Goal: Task Accomplishment & Management: Use online tool/utility

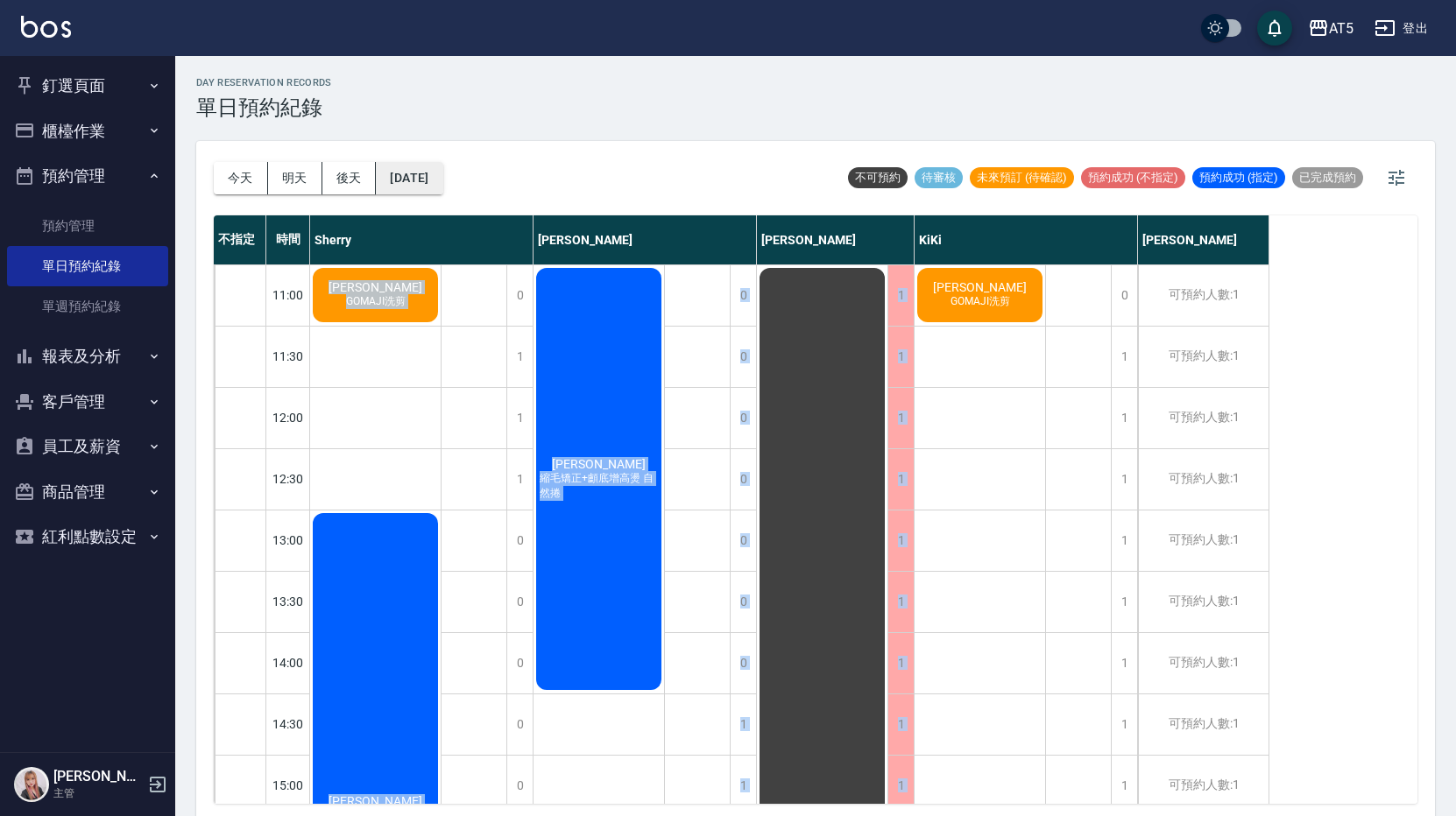
click at [415, 176] on button "[DATE]" at bounding box center [410, 178] width 67 height 32
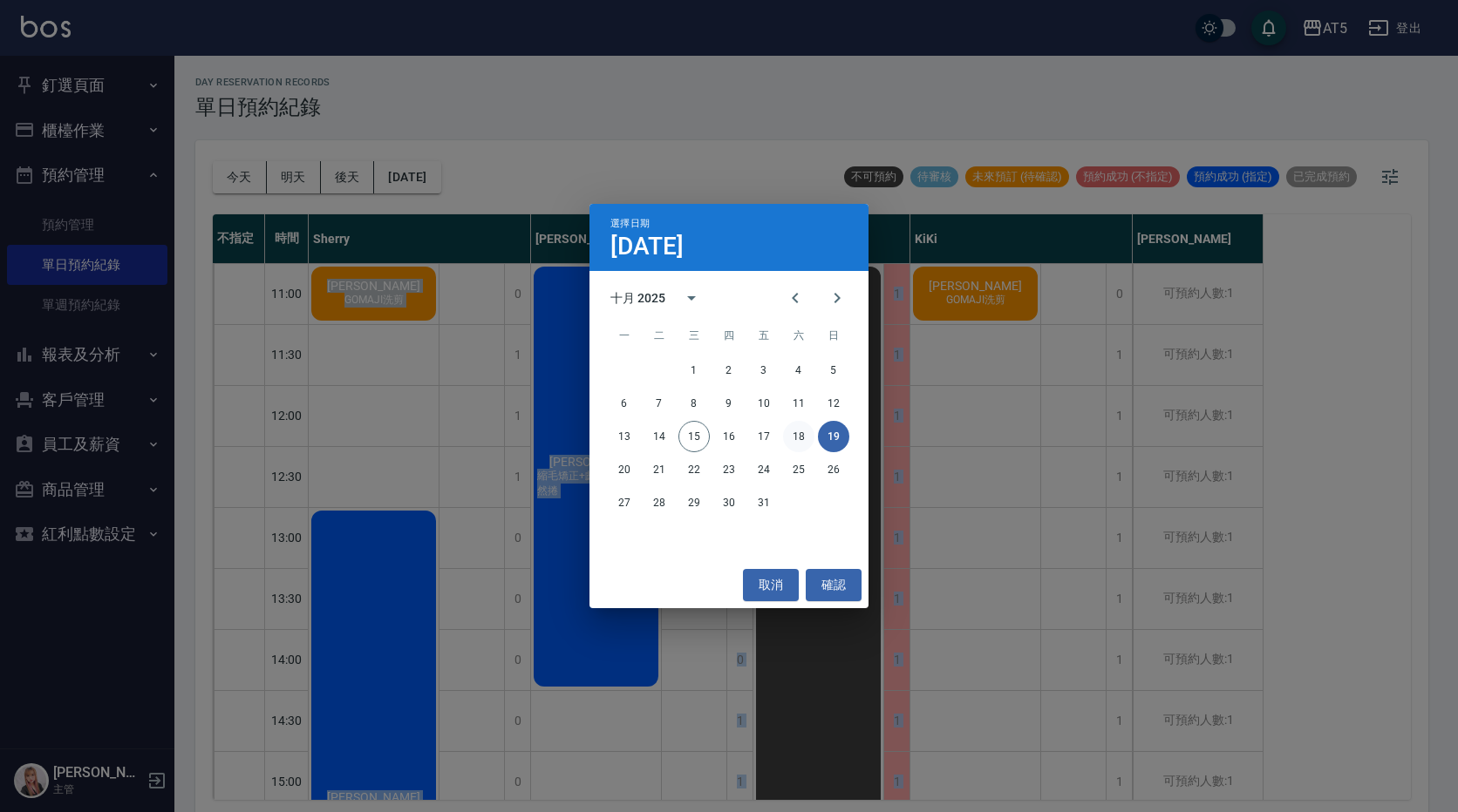
click at [800, 434] on button "18" at bounding box center [799, 437] width 31 height 31
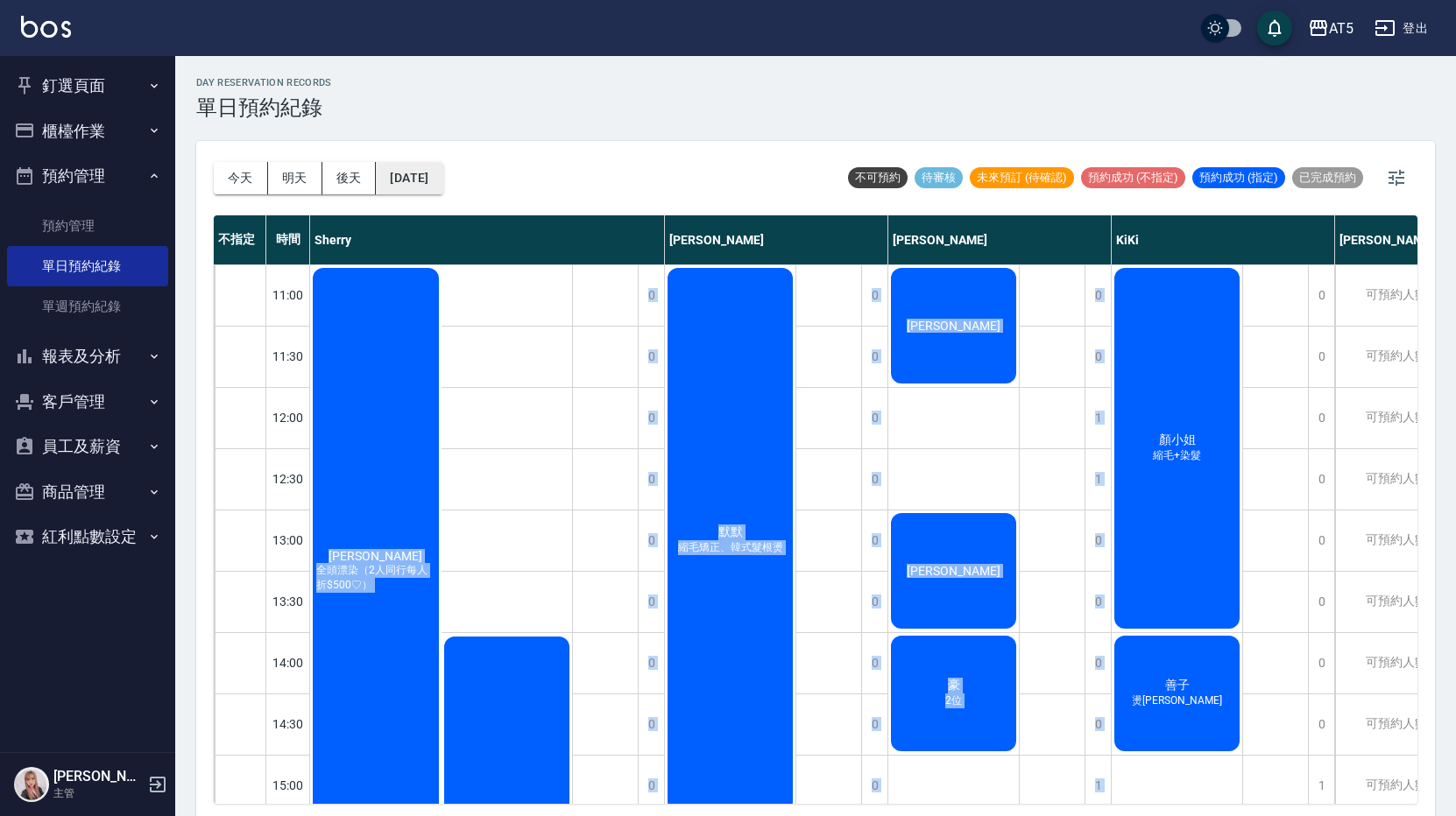
click at [402, 174] on button "[DATE]" at bounding box center [410, 178] width 67 height 32
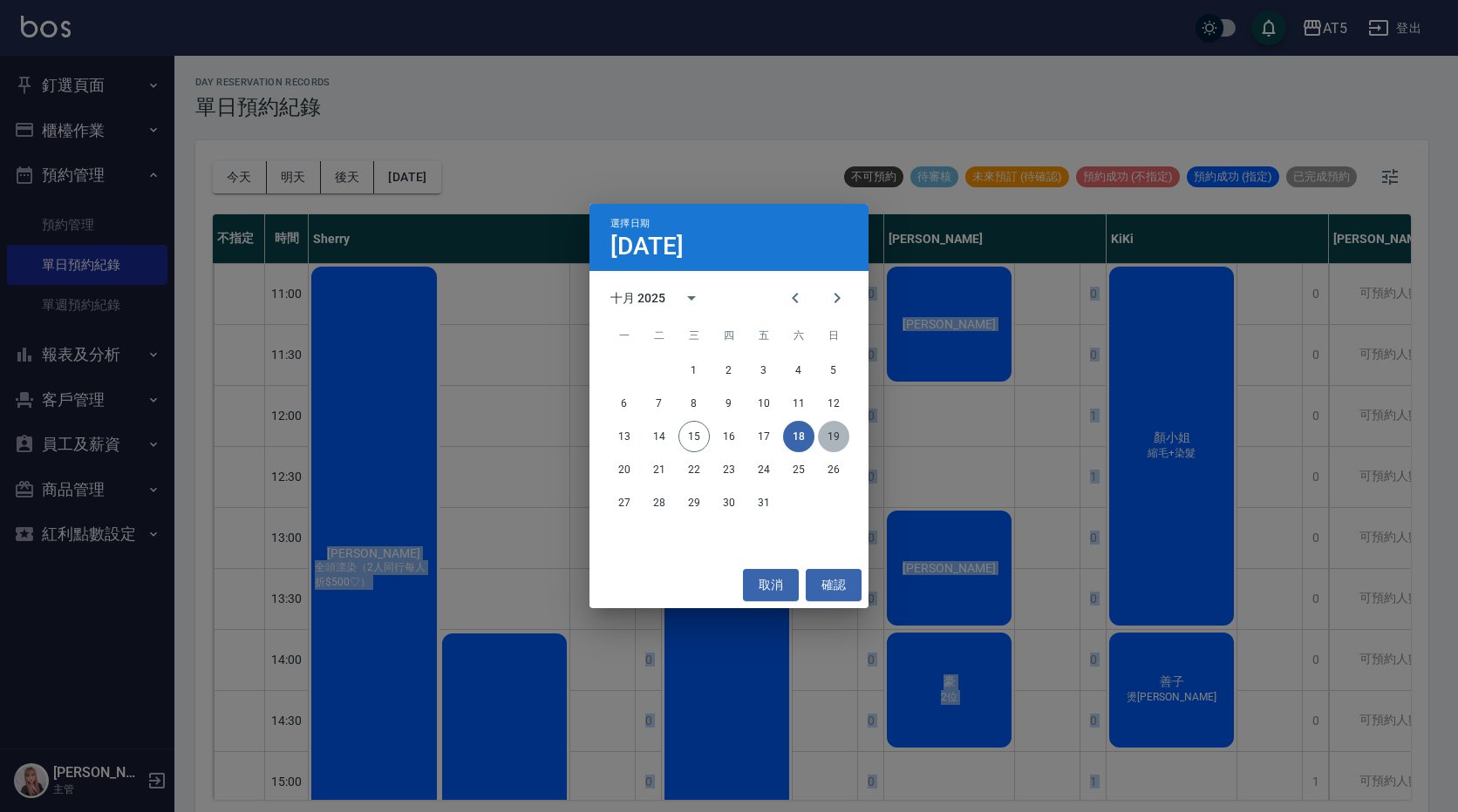
click at [832, 431] on button "19" at bounding box center [834, 437] width 31 height 31
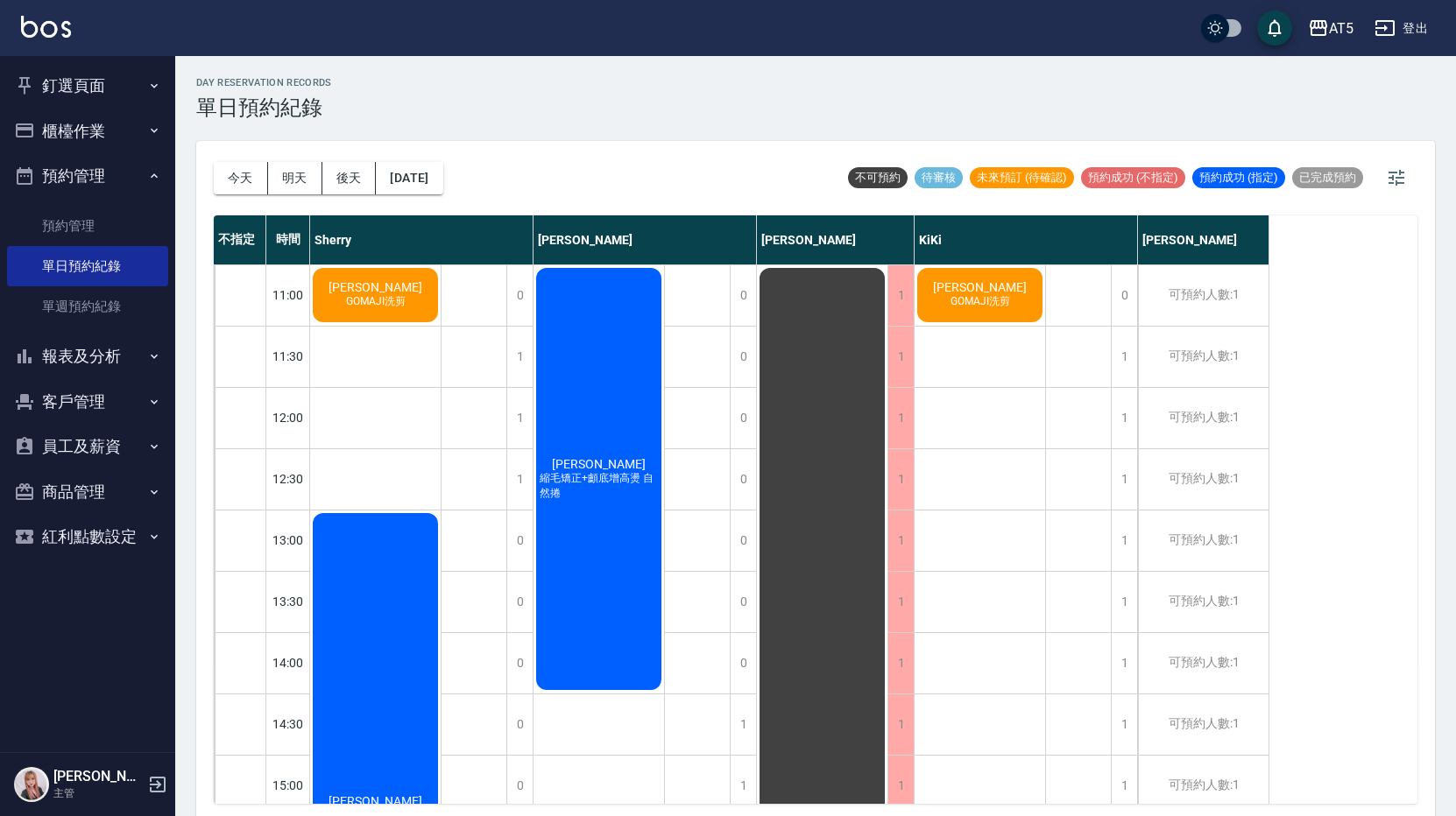
click at [983, 496] on div "王s [PERSON_NAME]洗剪" at bounding box center [980, 816] width 131 height 1103
click at [421, 184] on button "[DATE]" at bounding box center [410, 178] width 67 height 32
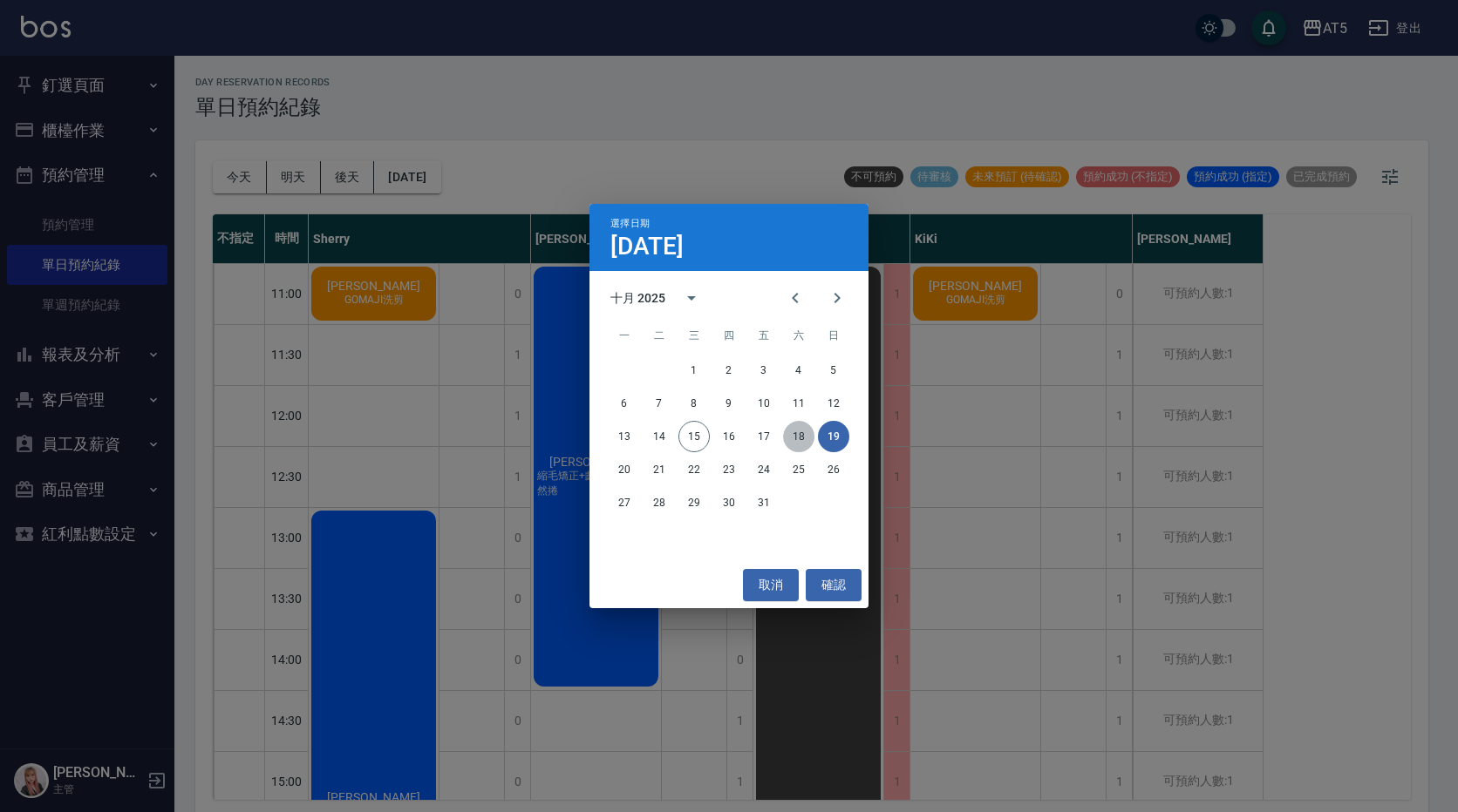
click at [796, 430] on button "18" at bounding box center [799, 437] width 31 height 31
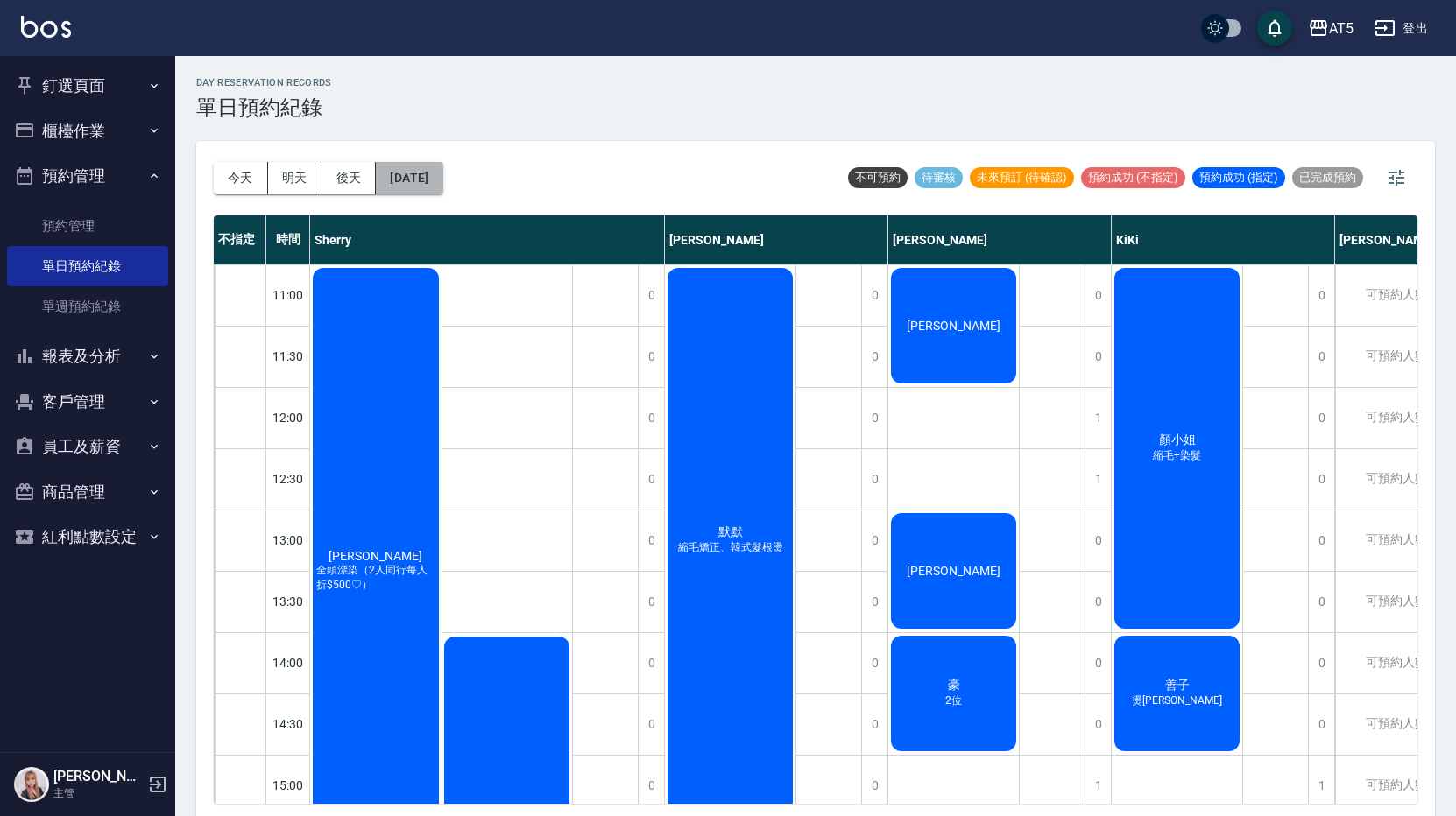
click at [442, 175] on button "[DATE]" at bounding box center [410, 178] width 67 height 32
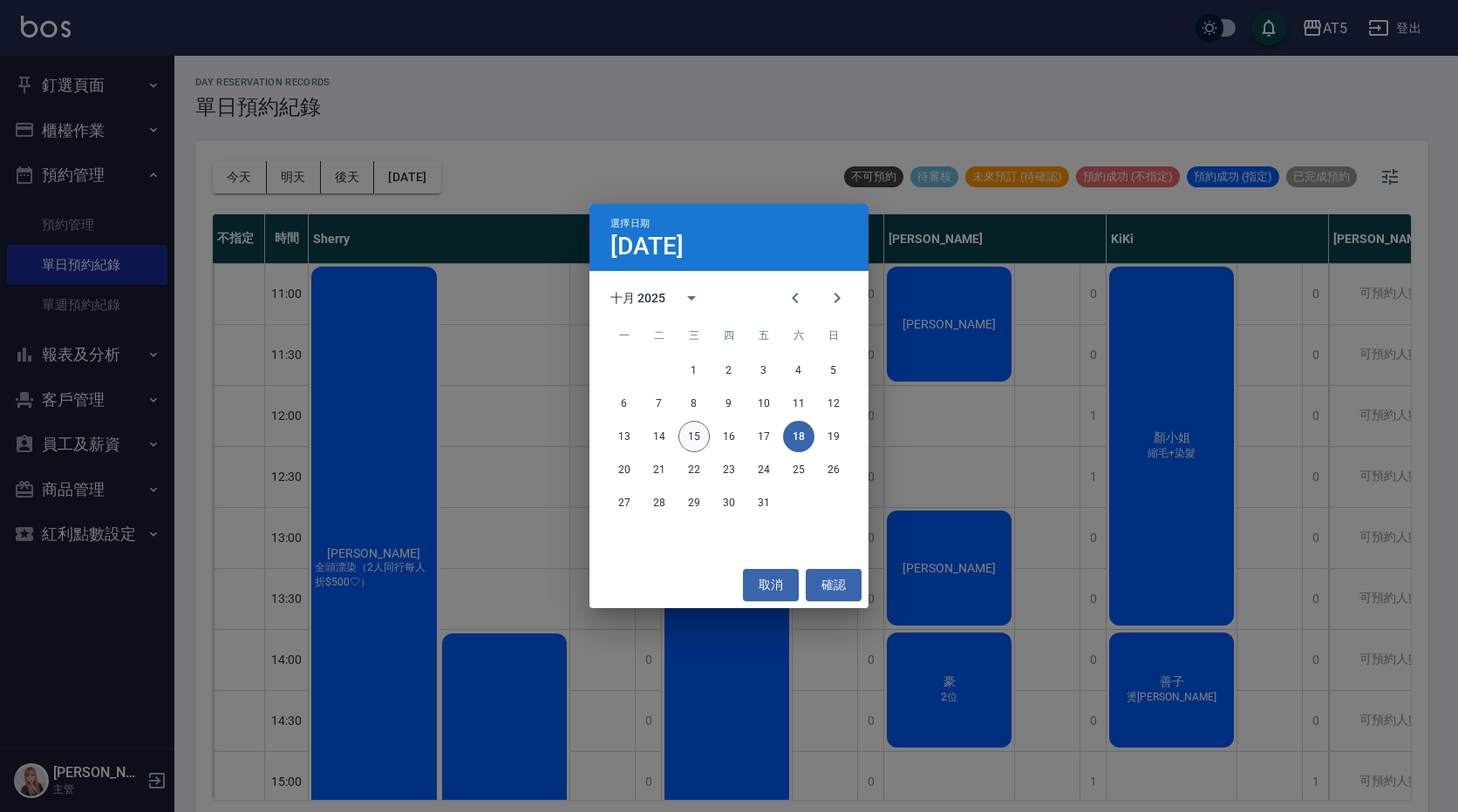
click at [688, 440] on button "15" at bounding box center [694, 437] width 31 height 31
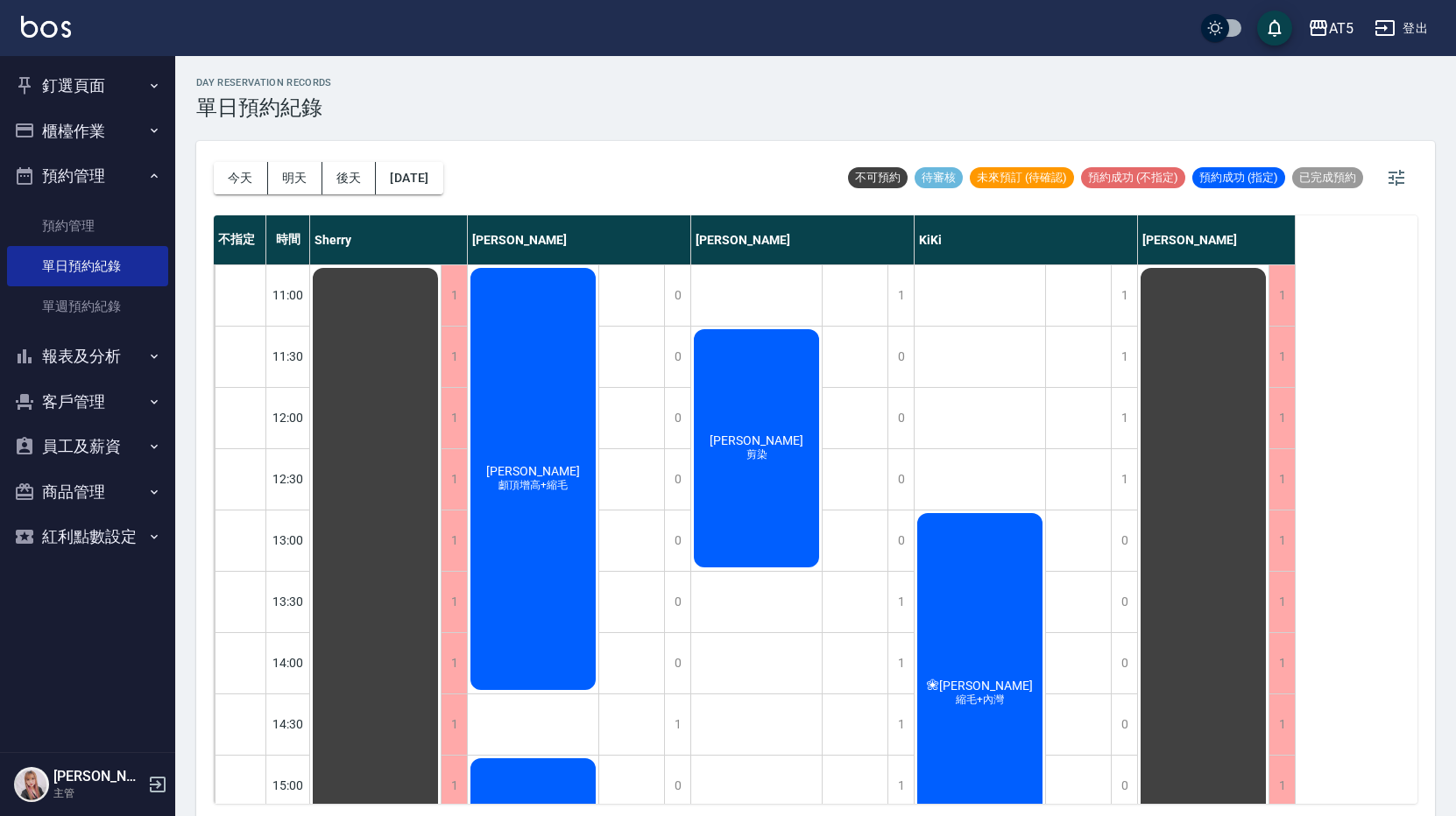
click at [776, 448] on span "[PERSON_NAME]" at bounding box center [756, 441] width 100 height 14
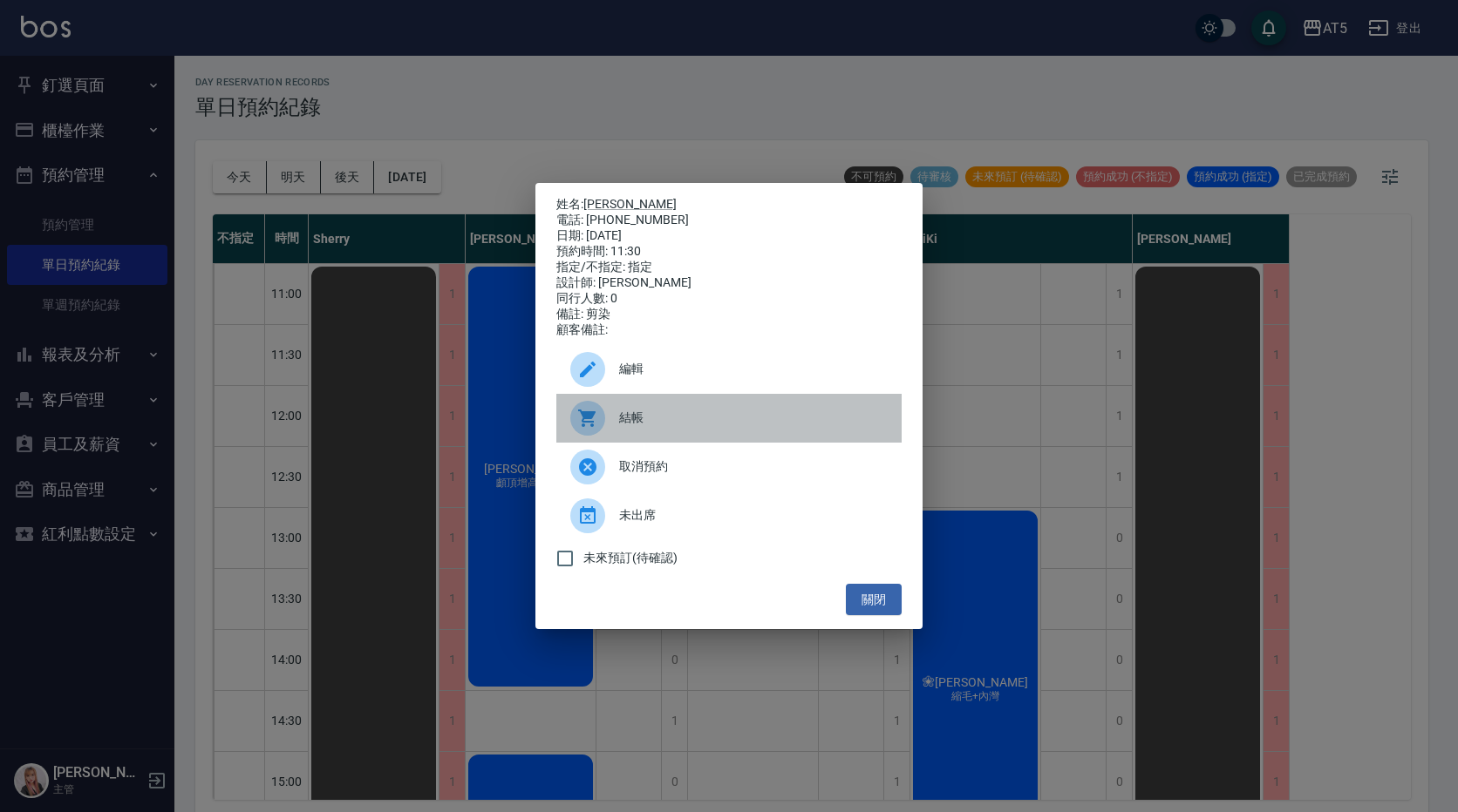
click at [676, 425] on span "結帳" at bounding box center [753, 417] width 268 height 19
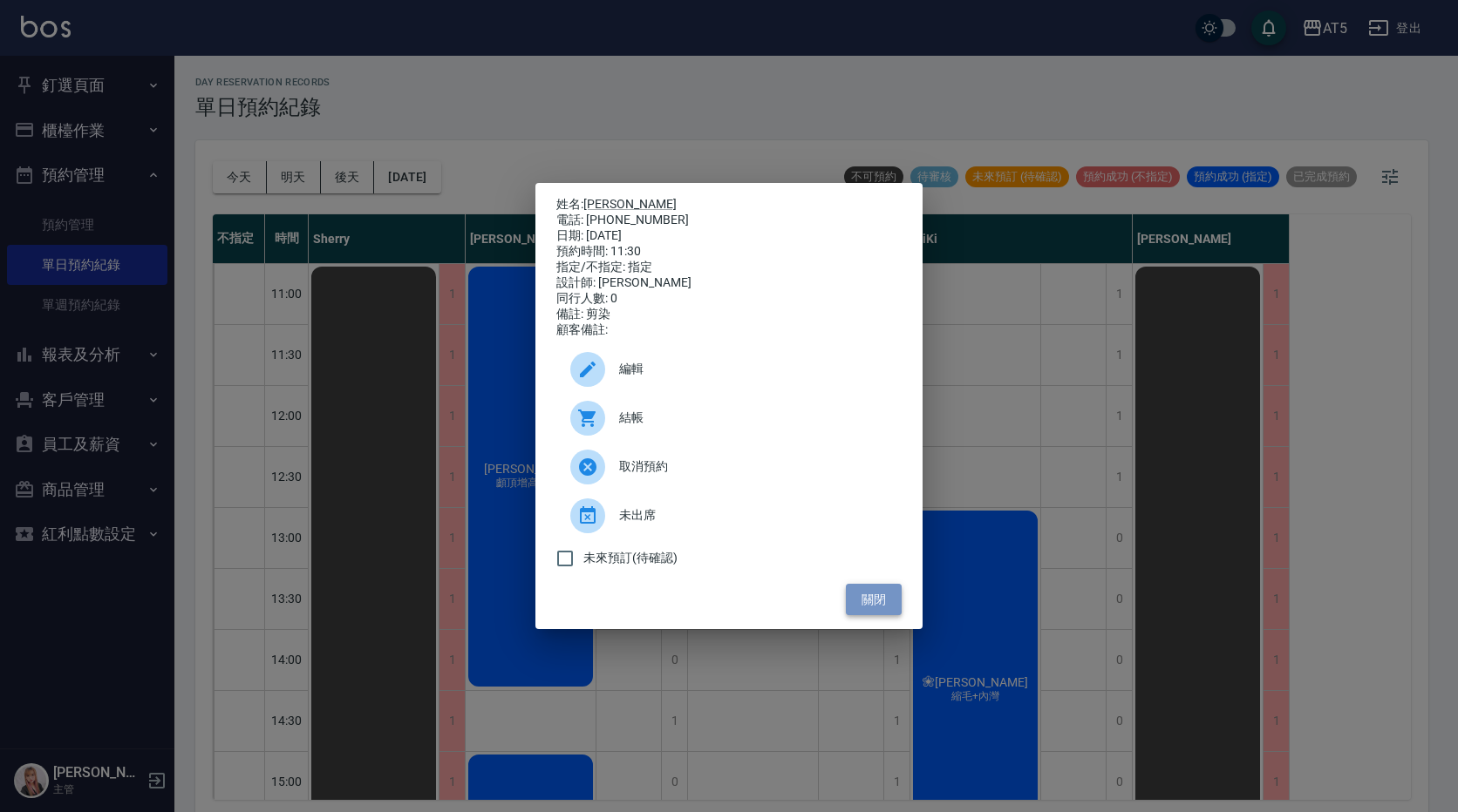
click at [880, 606] on button "關閉" at bounding box center [873, 599] width 56 height 32
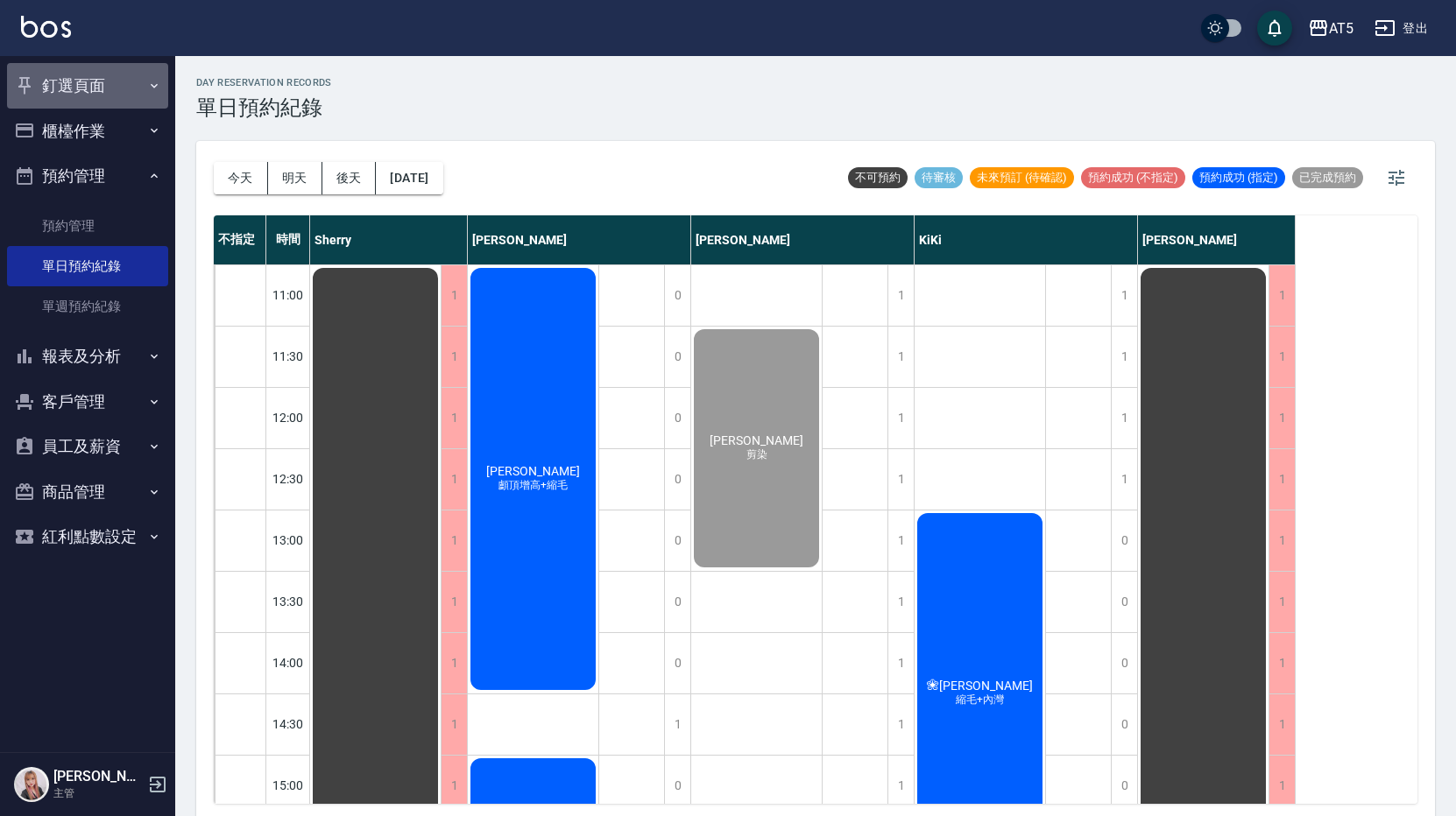
click at [87, 84] on button "釘選頁面" at bounding box center [88, 86] width 161 height 45
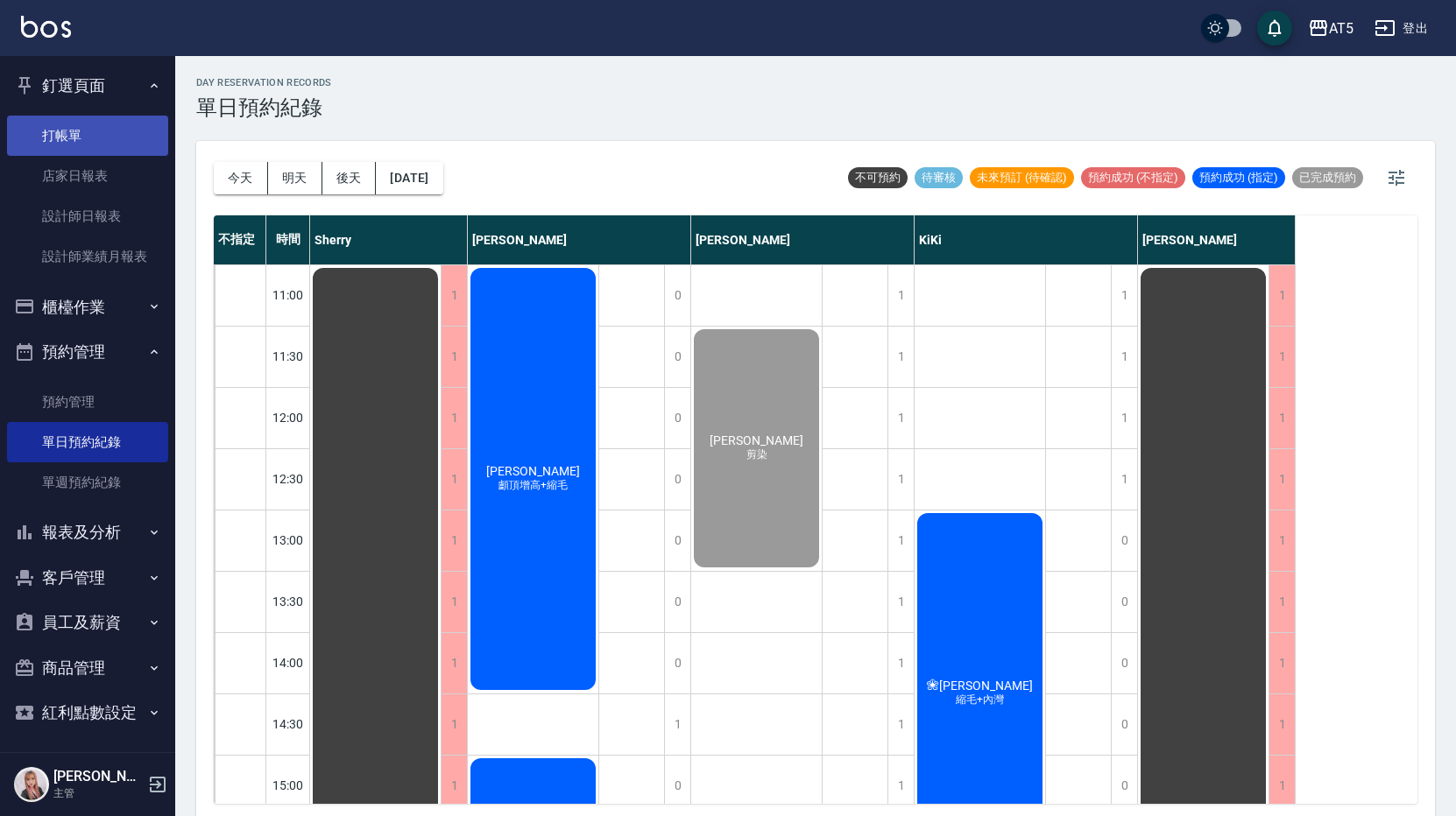
click at [84, 129] on link "打帳單" at bounding box center [88, 135] width 161 height 40
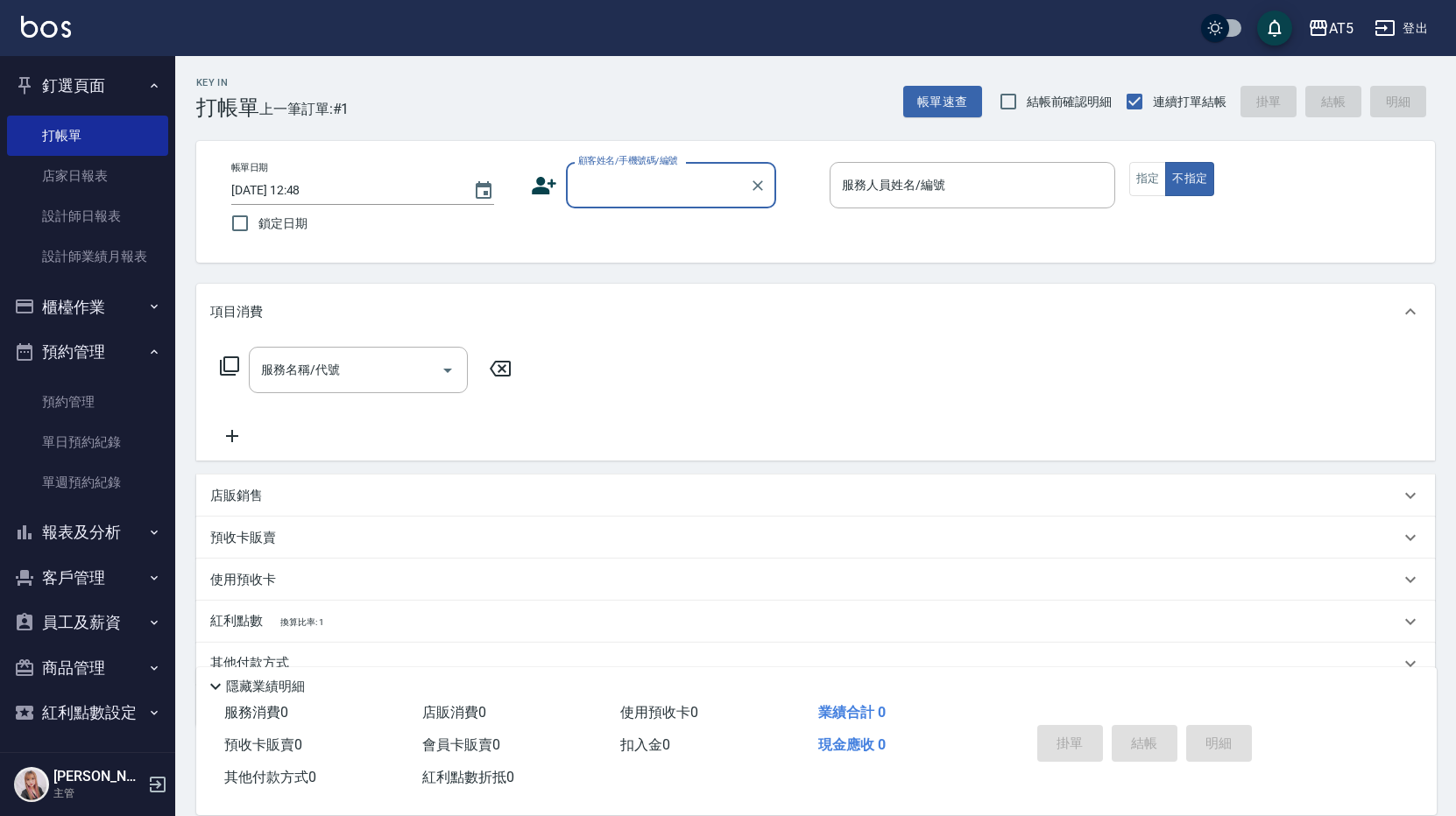
click at [713, 188] on input "顧客姓名/手機號碼/編號" at bounding box center [658, 185] width 168 height 31
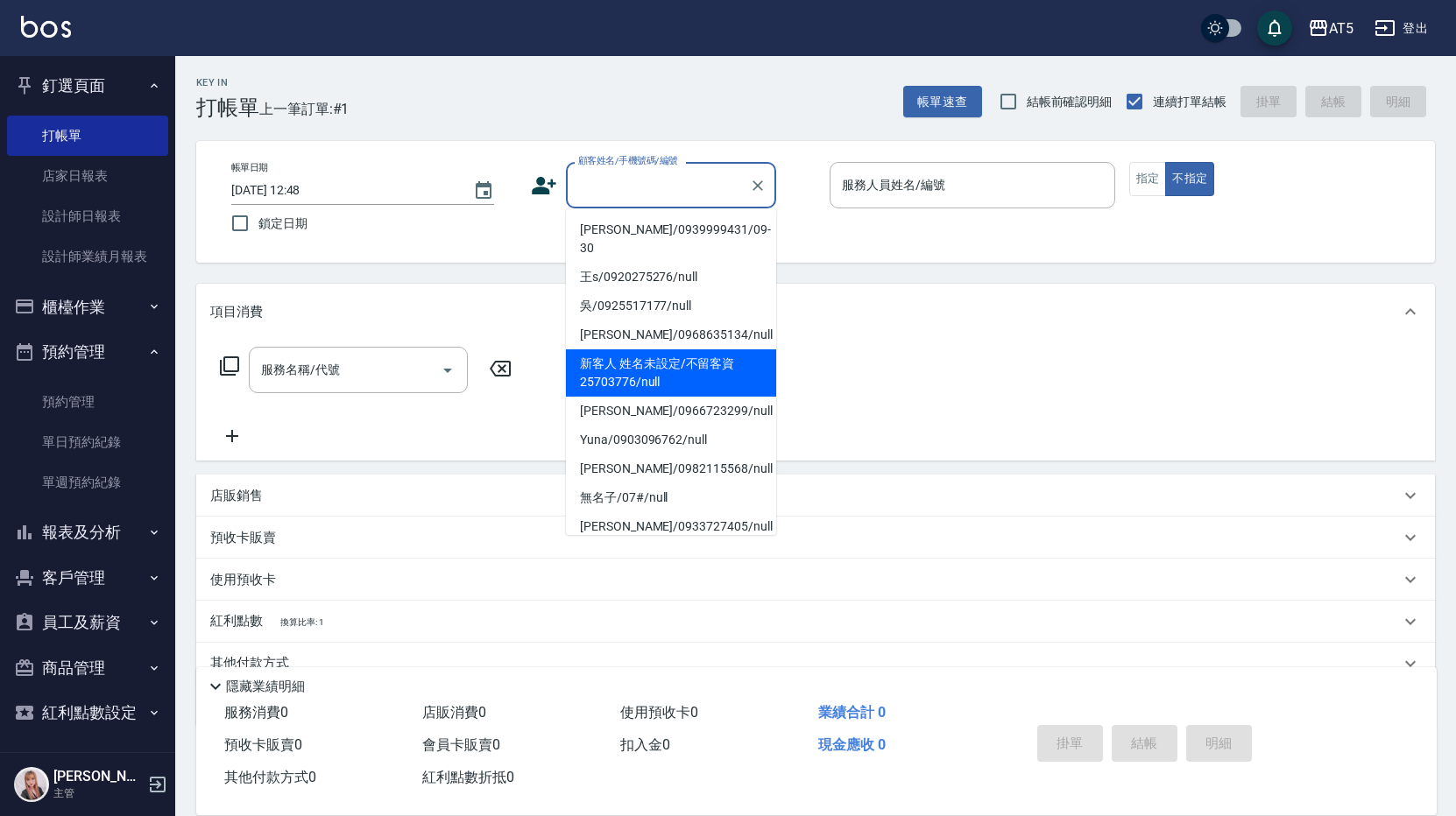
click at [665, 349] on li "新客人 姓名未設定/不留客資25703776/null" at bounding box center [671, 373] width 211 height 47
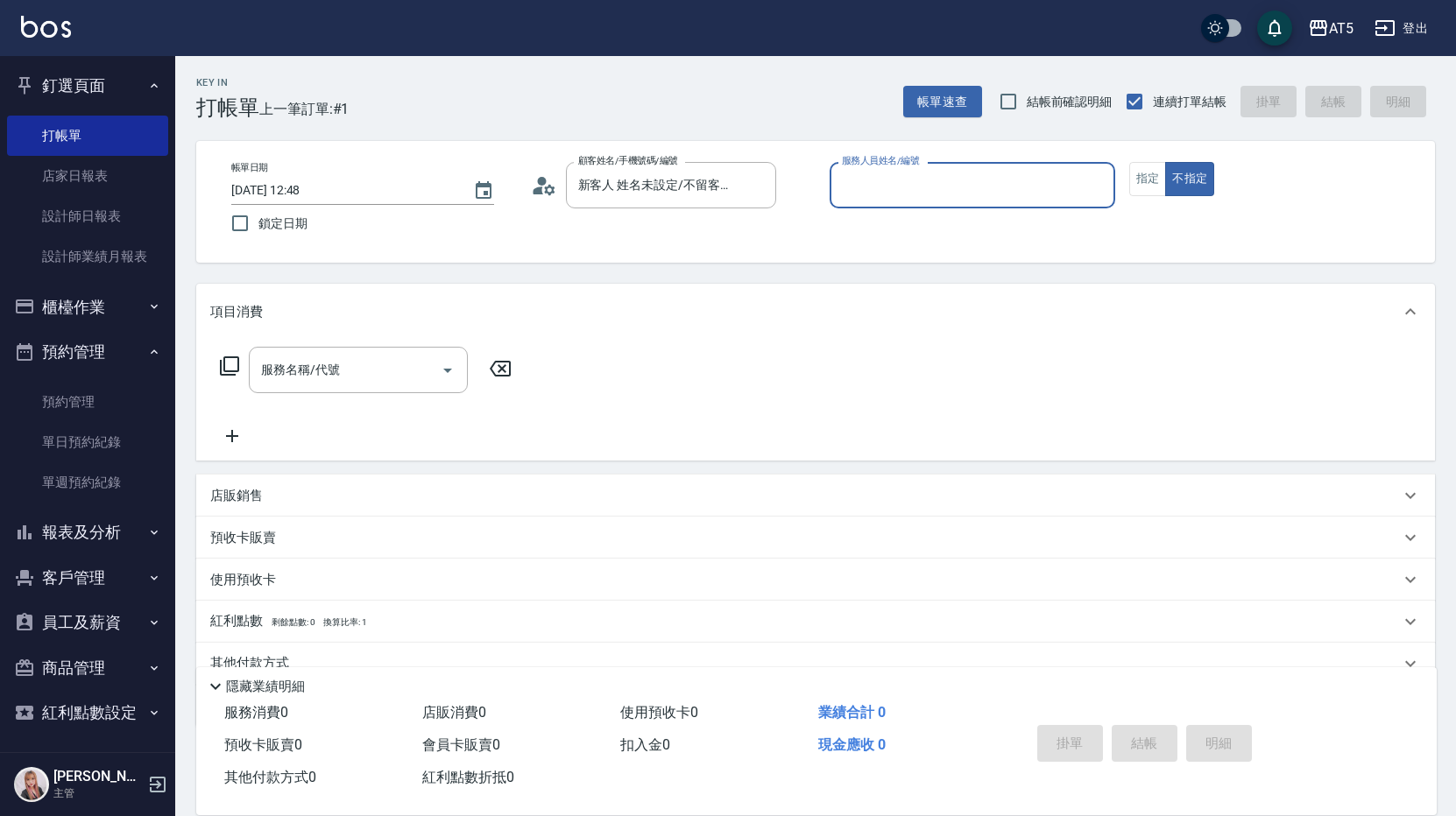
type input "新客人 姓名未設定/不留客資25703776/null"
click at [988, 179] on input "服務人員姓名/編號" at bounding box center [973, 185] width 270 height 31
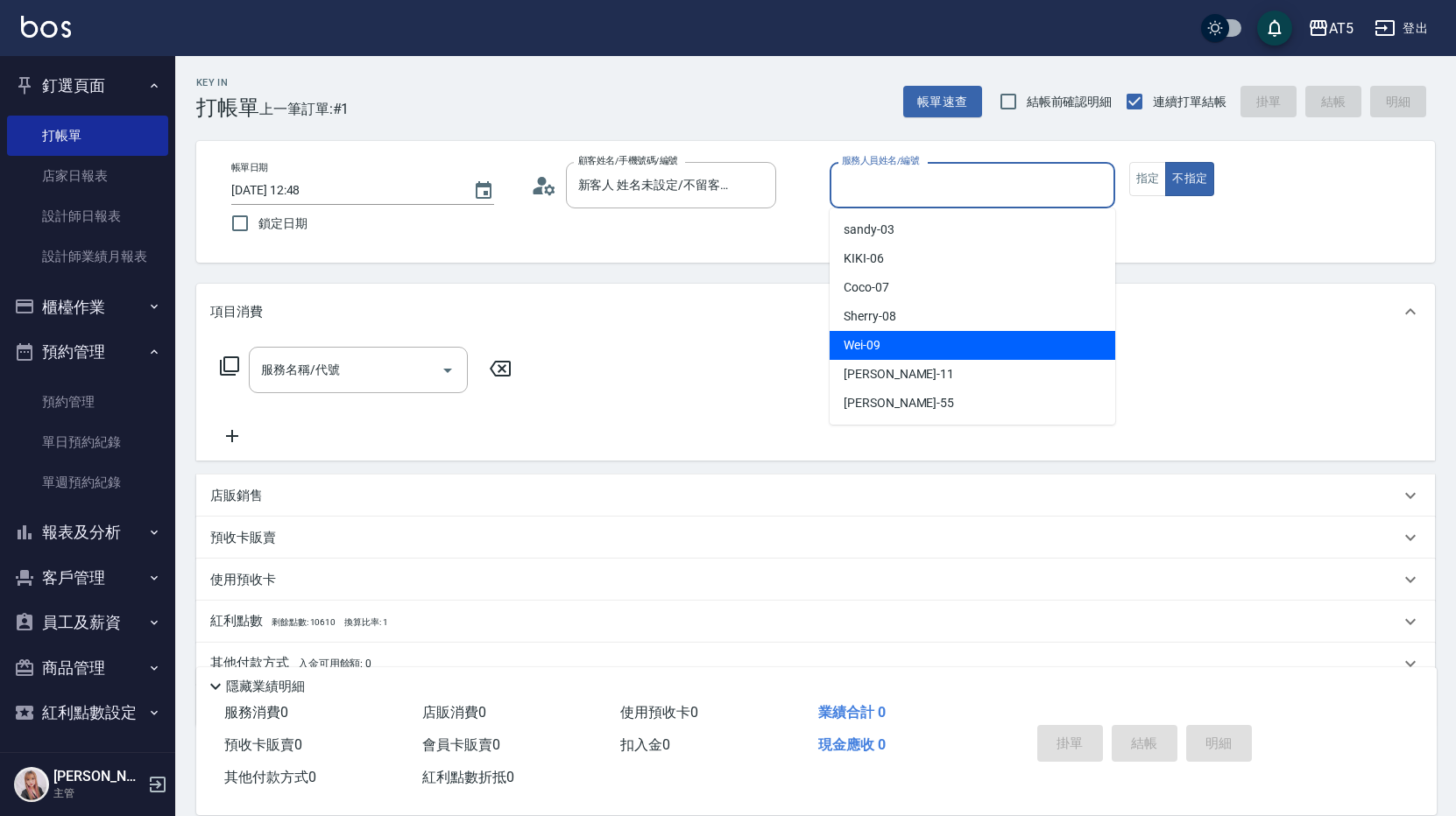
click at [918, 345] on div "Wei -09" at bounding box center [973, 345] width 285 height 29
type input "Wei-09"
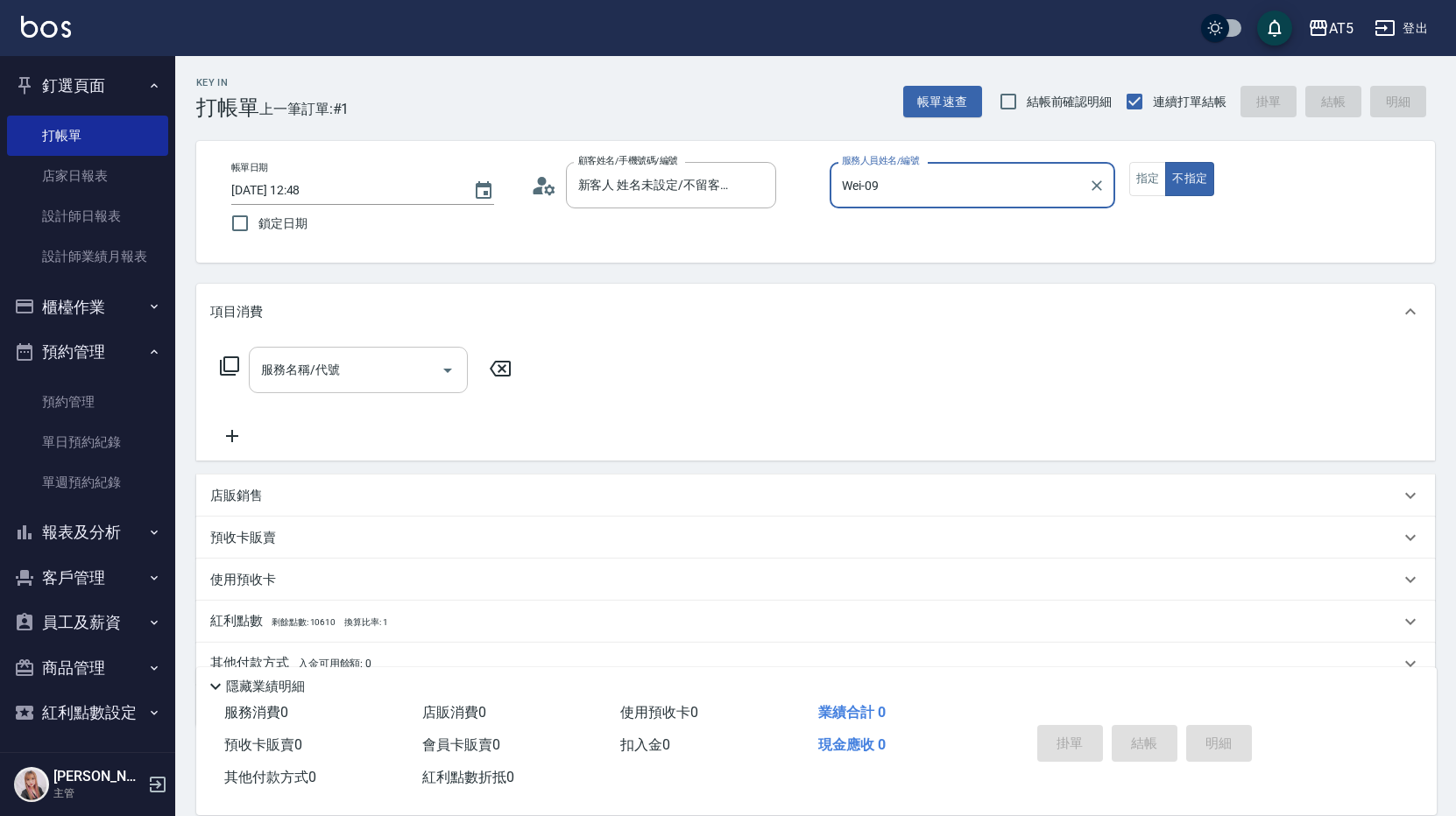
click at [350, 358] on input "服務名稱/代號" at bounding box center [346, 369] width 177 height 31
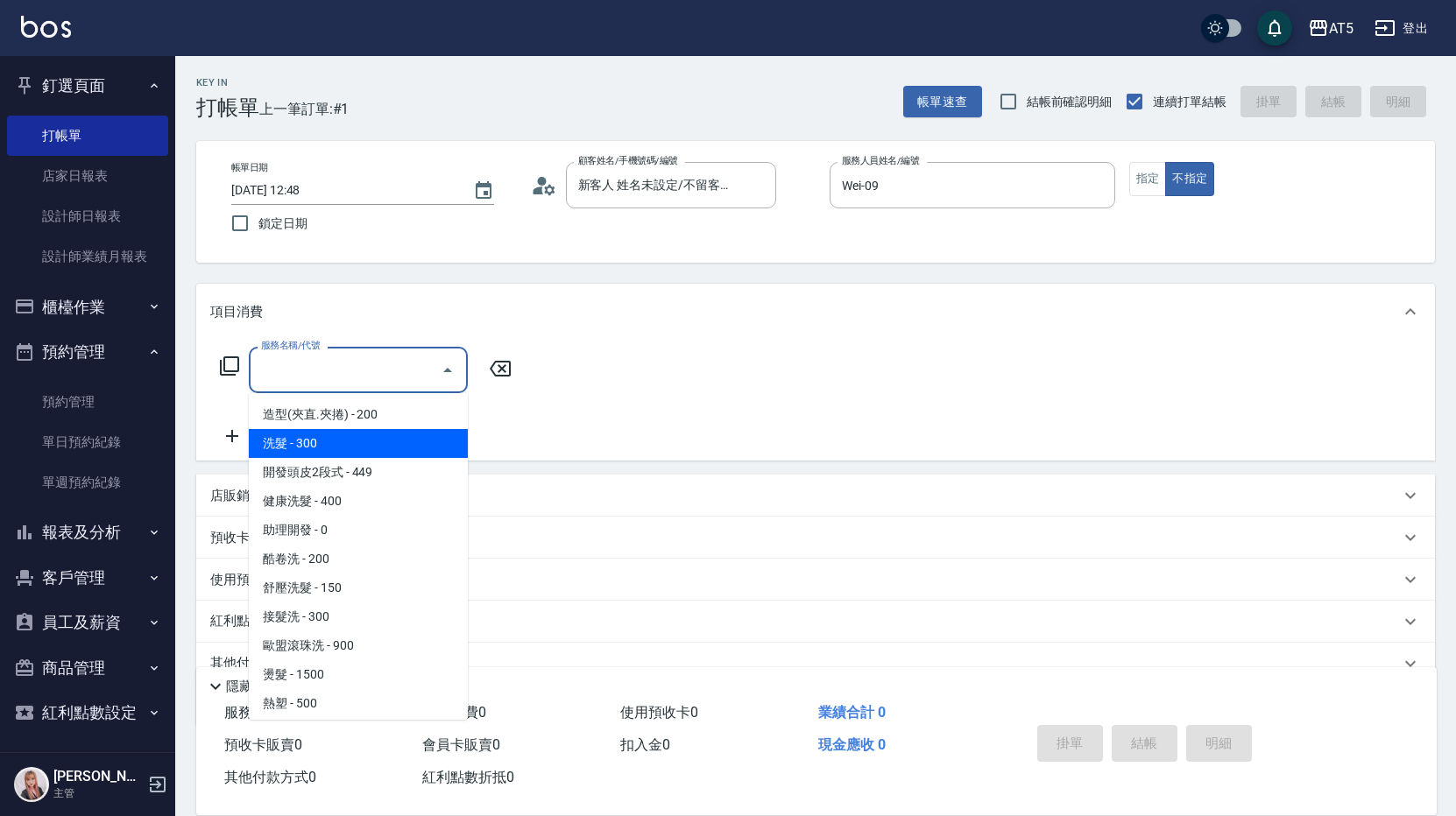
click at [306, 433] on span "洗髮 - 300" at bounding box center [358, 443] width 219 height 29
type input "洗髮(201)"
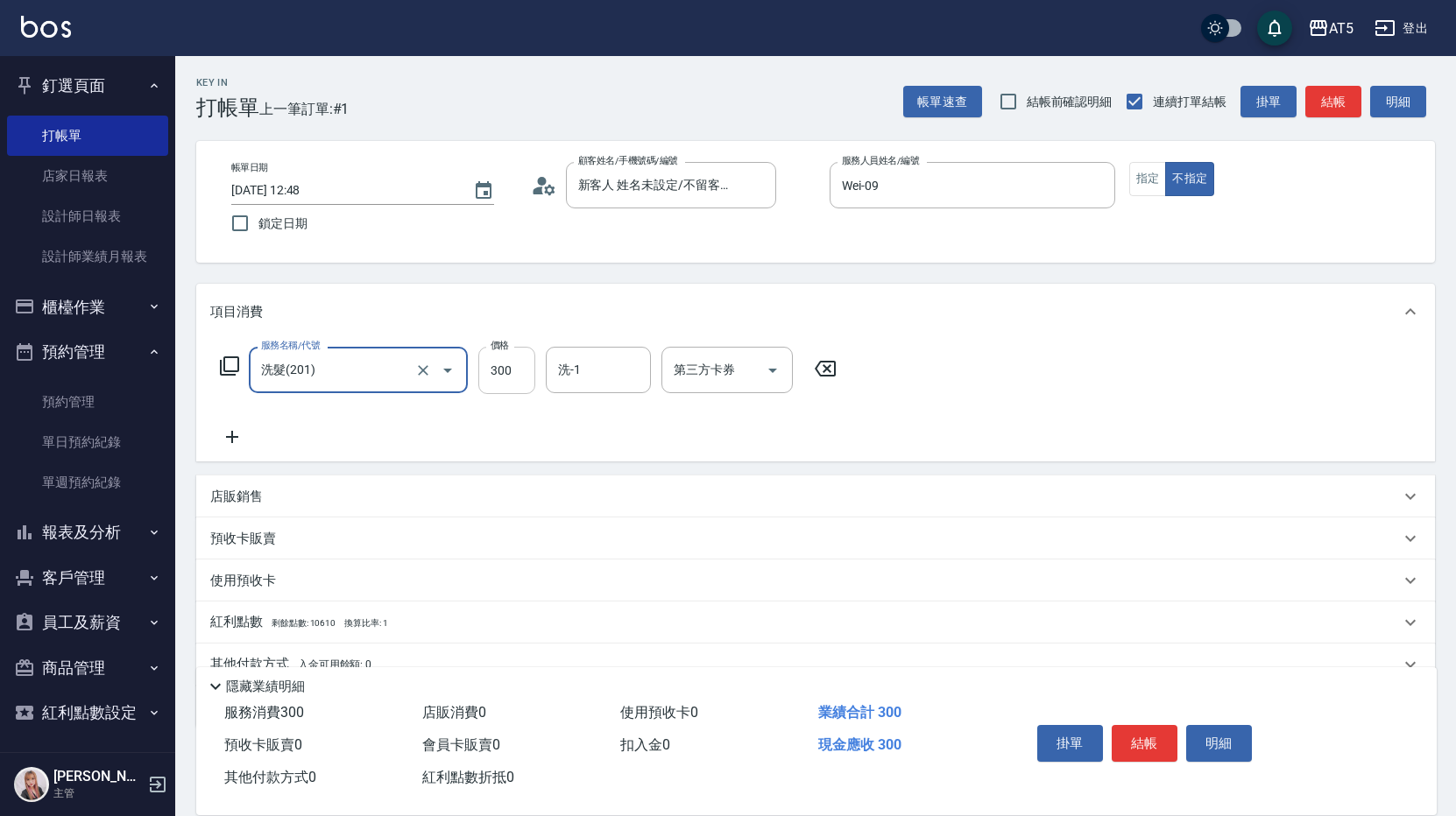
click at [504, 380] on input "300" at bounding box center [507, 370] width 57 height 47
type input "0"
type input "420"
type input "40"
type input "420"
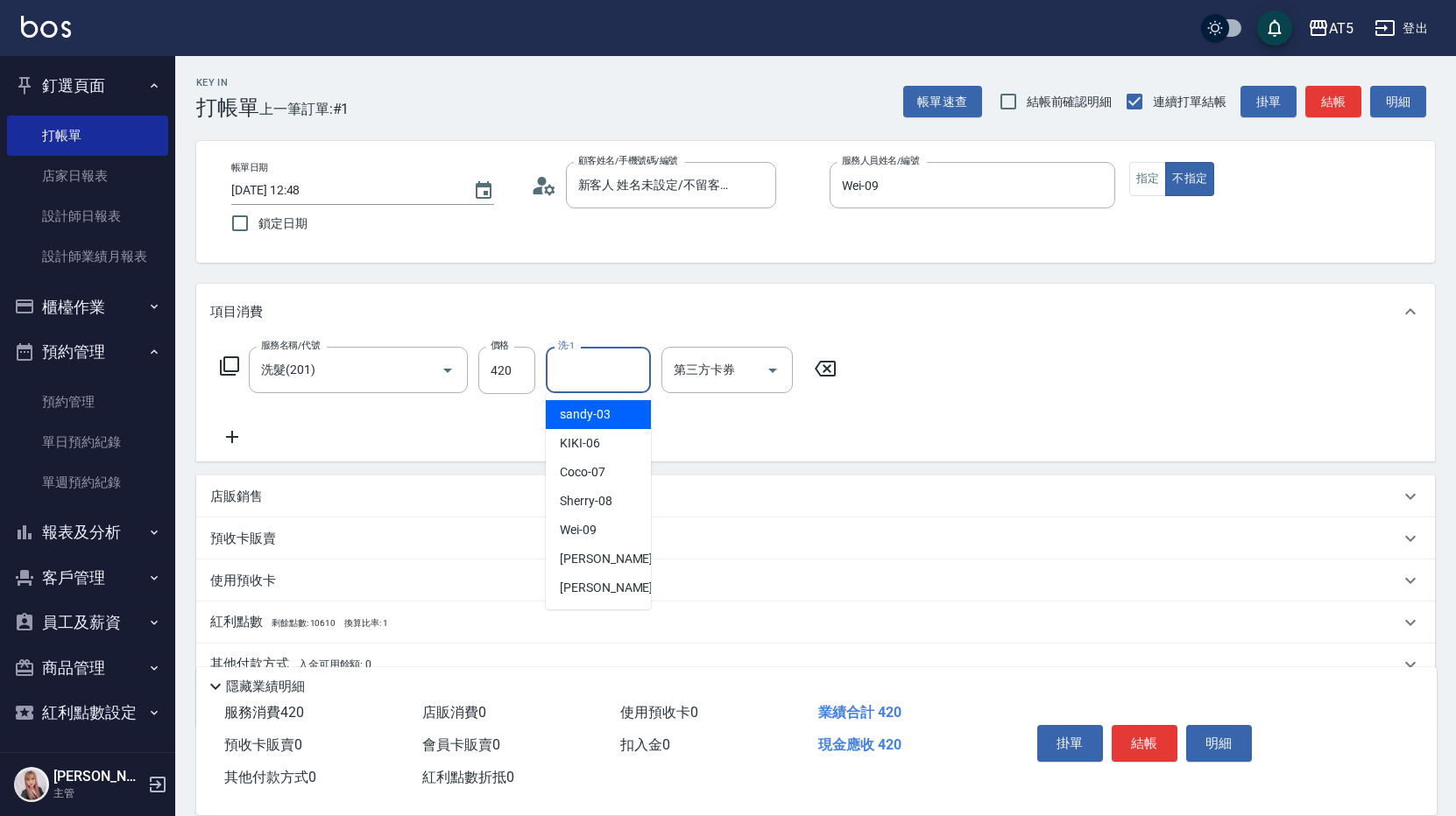
click at [625, 361] on input "洗-1" at bounding box center [598, 369] width 90 height 31
click at [584, 548] on div "[PERSON_NAME] -11" at bounding box center [598, 559] width 105 height 29
type input "[PERSON_NAME]-11"
click at [1012, 371] on div "服務名稱/代號 洗髮(201) 服務名稱/代號 價格 420 價格 洗-1 葵葵-11 洗-1 第三方卡券 第三方卡券" at bounding box center [815, 401] width 1238 height 122
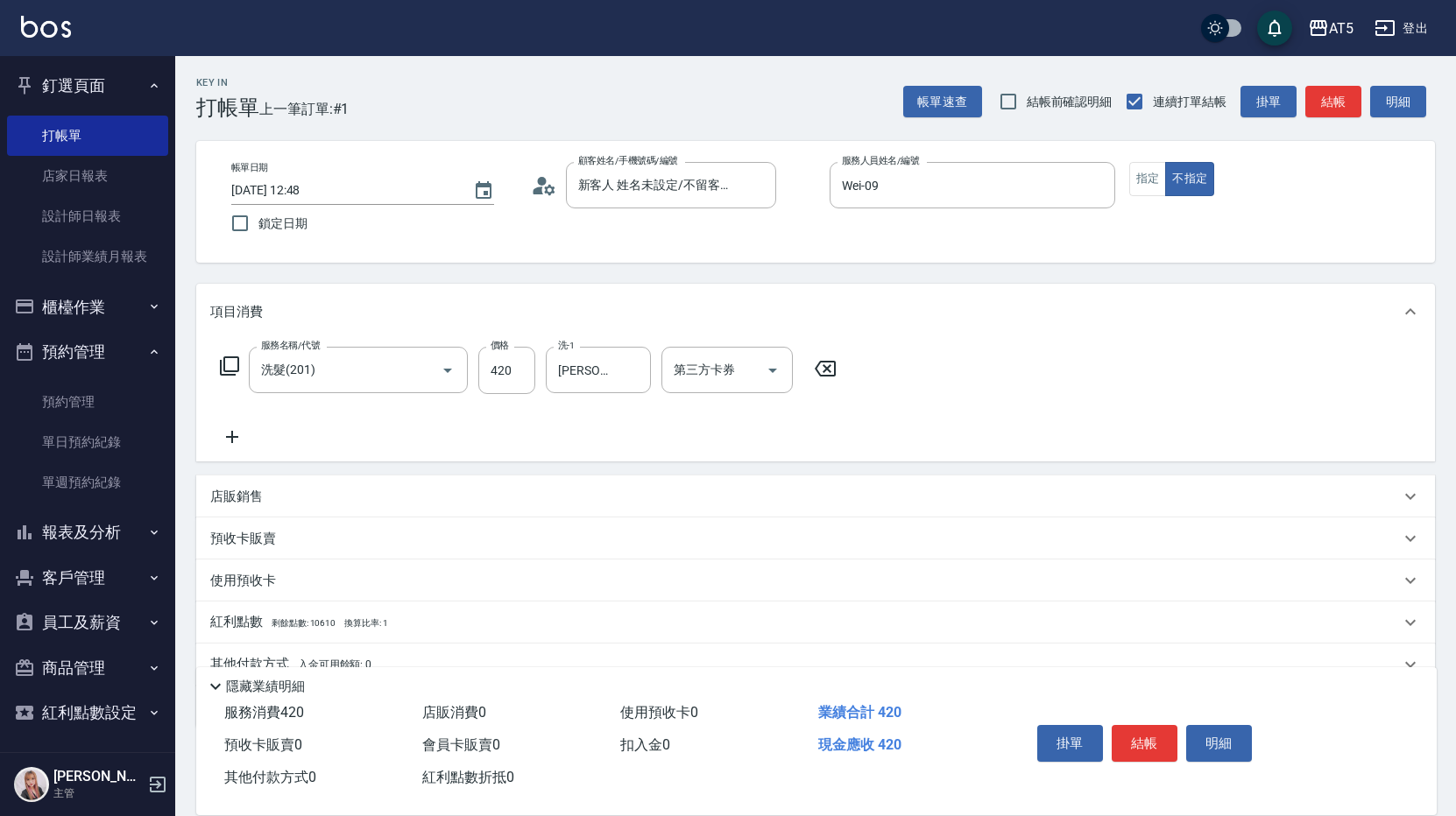
scroll to position [80, 0]
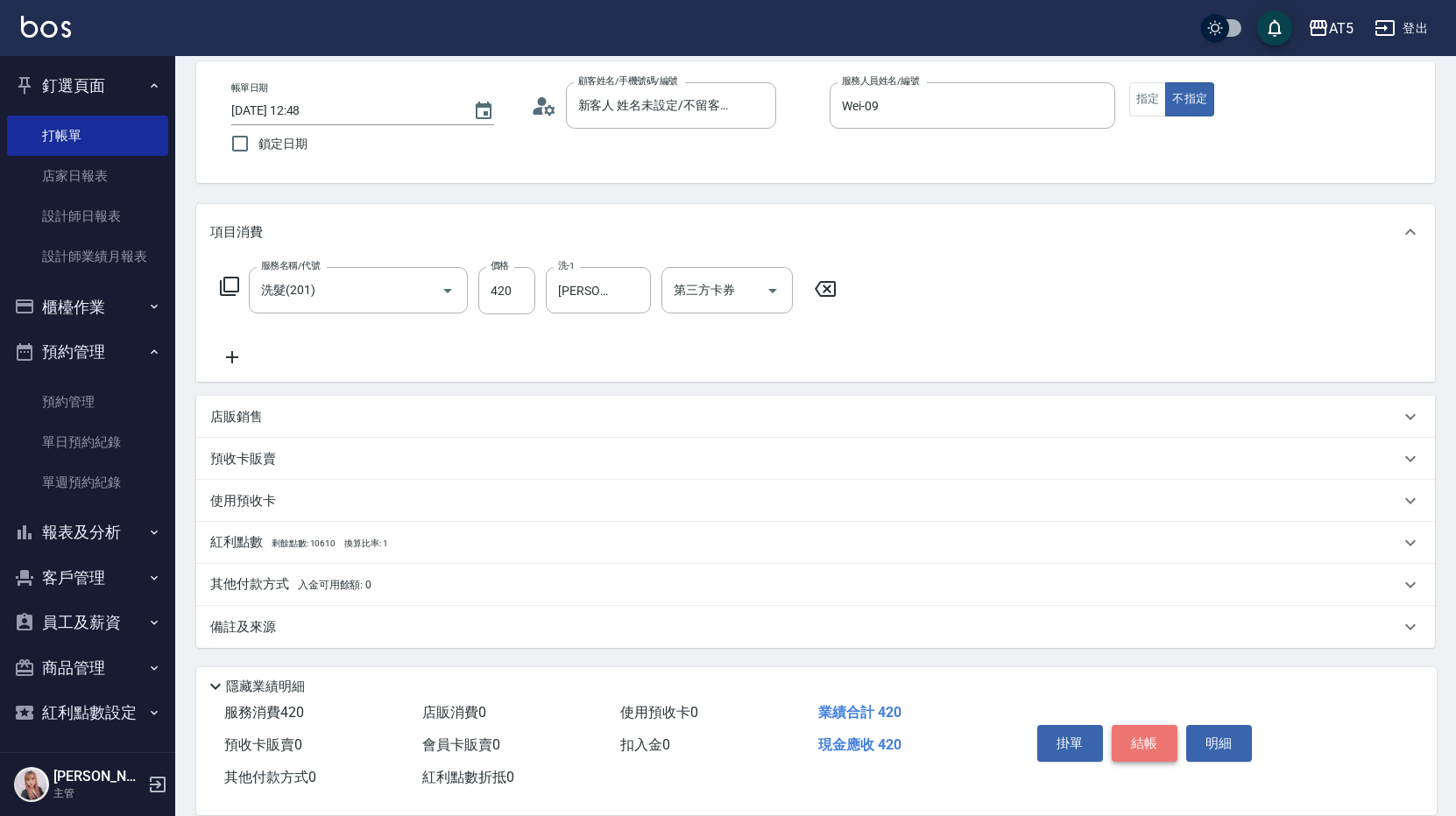
click at [1147, 746] on button "結帳" at bounding box center [1144, 743] width 66 height 36
type input "0"
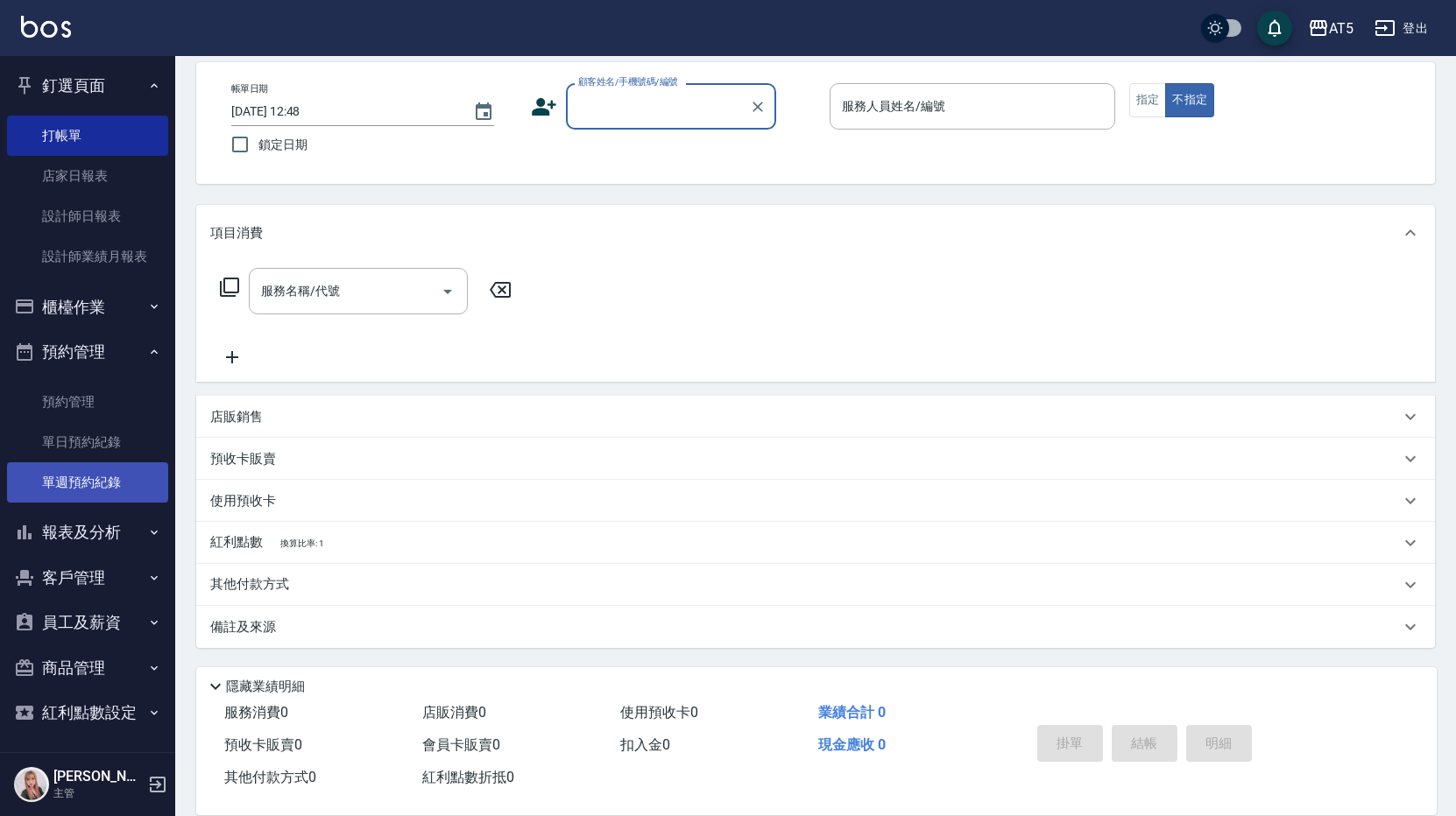
scroll to position [0, 0]
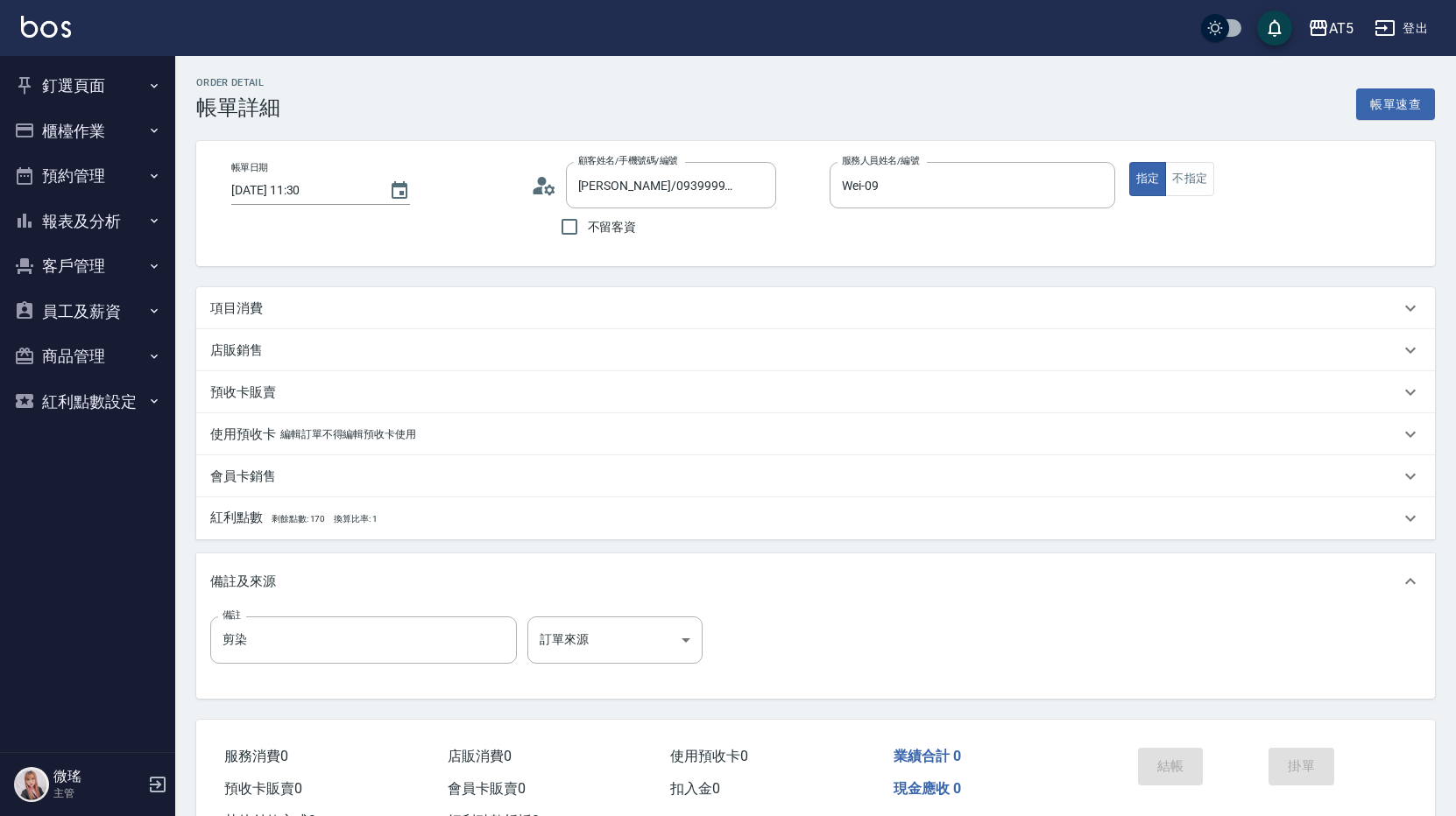
click at [262, 309] on p "項目消費" at bounding box center [236, 308] width 52 height 19
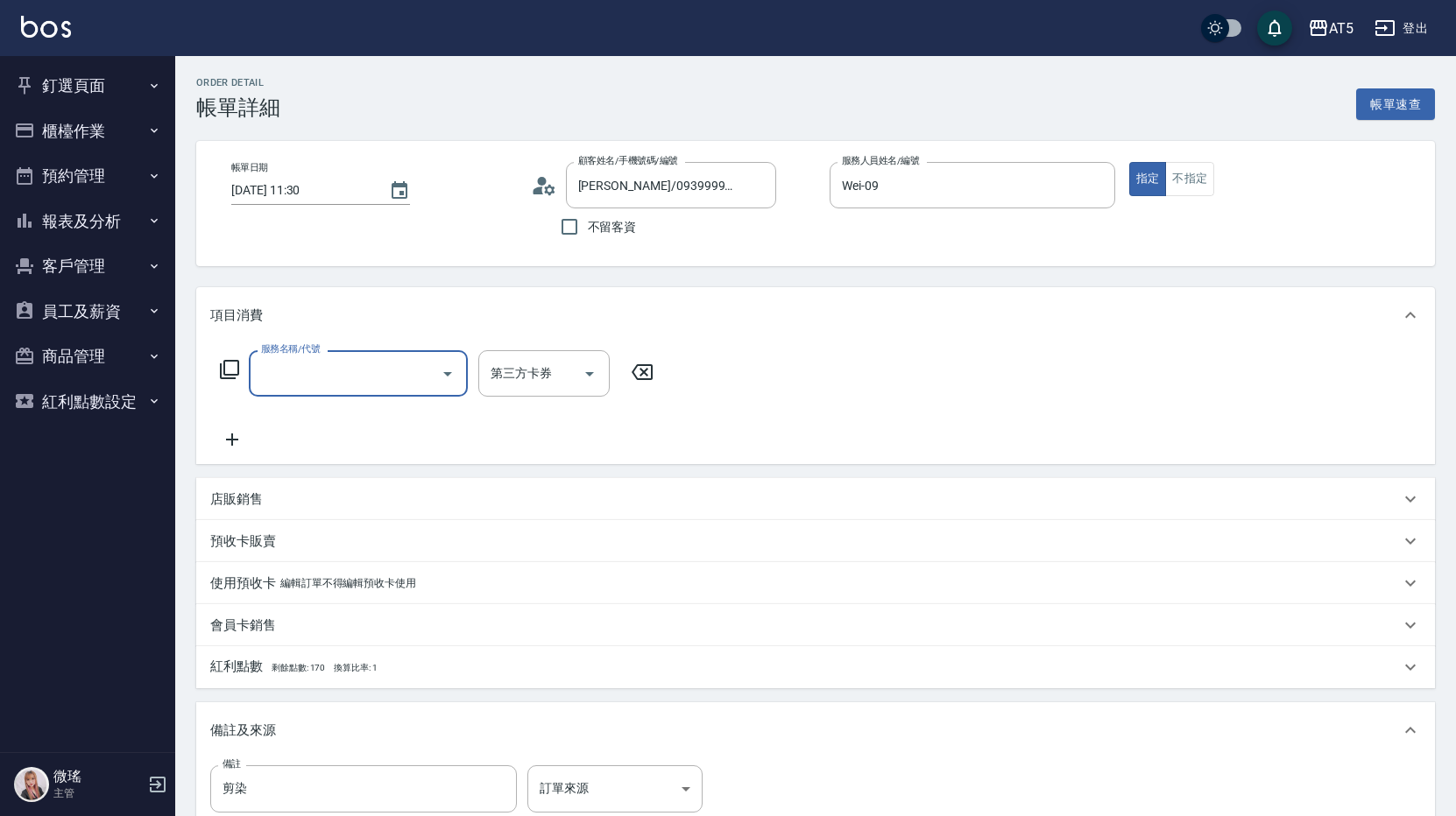
click at [303, 382] on input "服務名稱/代號" at bounding box center [346, 373] width 177 height 31
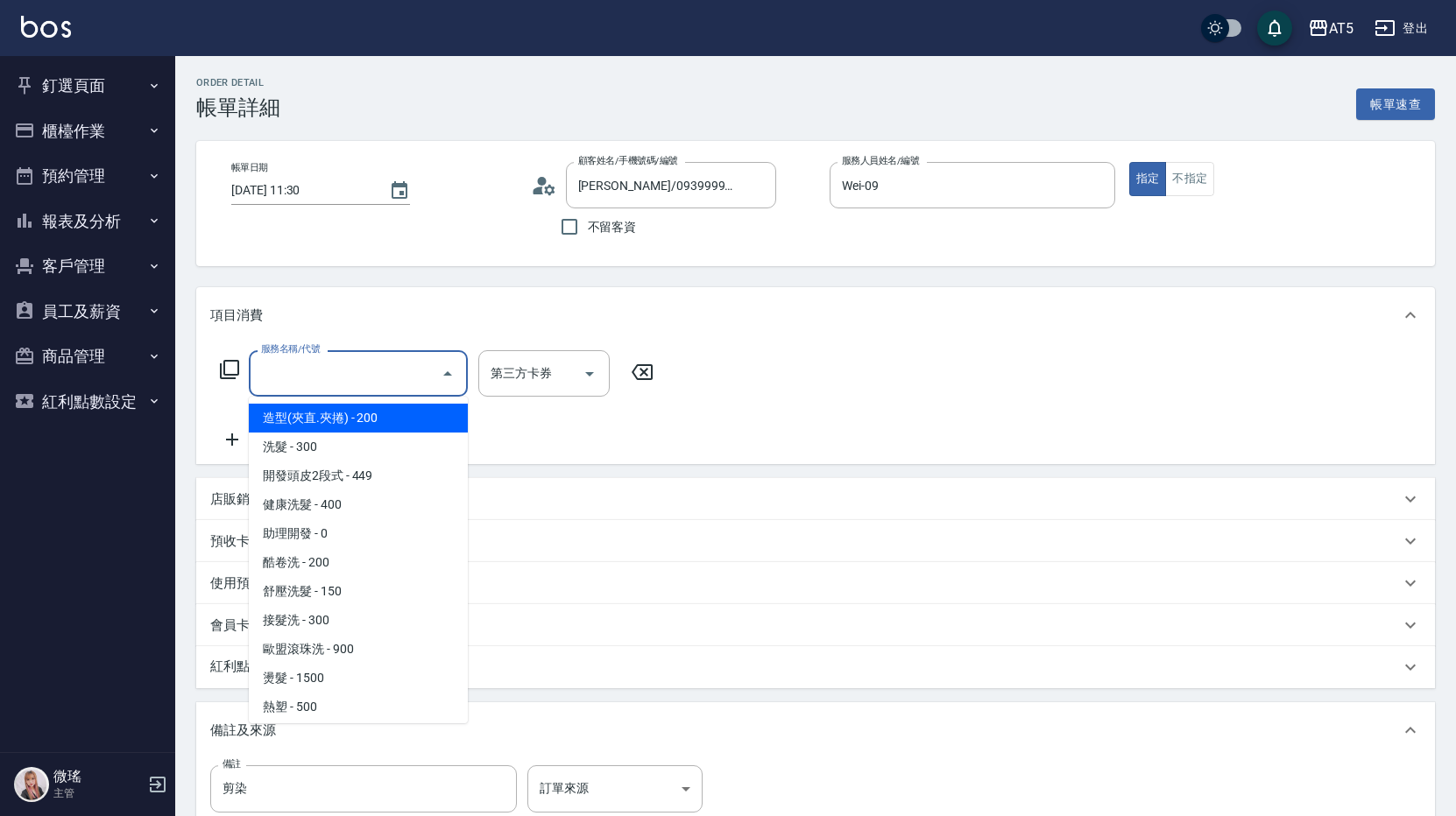
click at [323, 429] on span "造型(夾直.夾捲) - 200" at bounding box center [358, 417] width 219 height 29
type input "造型(夾直.夾捲)(200)"
type input "20"
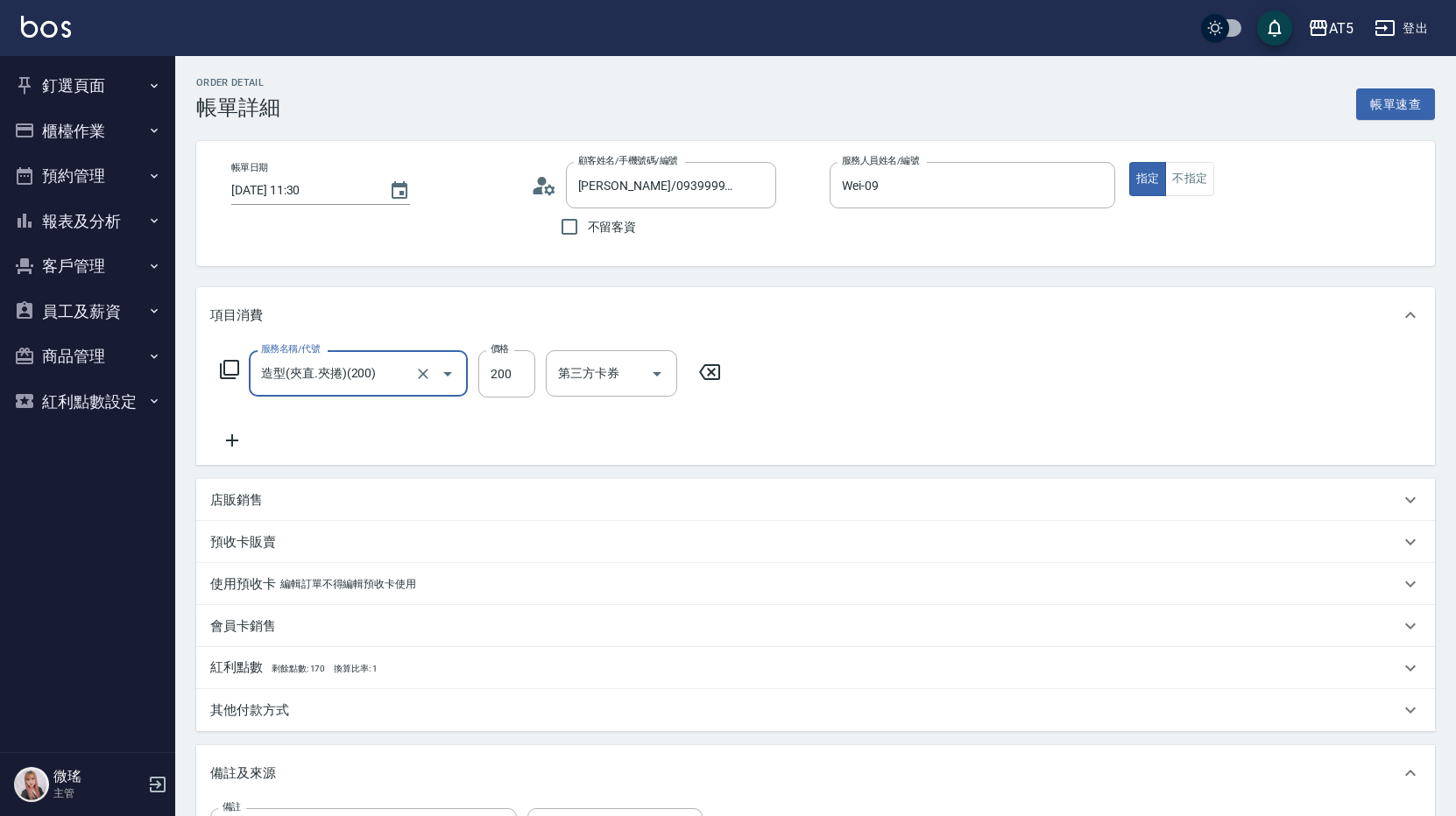
drag, startPoint x: 314, startPoint y: 370, endPoint x: 320, endPoint y: 379, distance: 10.8
click at [314, 370] on input "造型(夾直.夾捲)(200)" at bounding box center [334, 373] width 155 height 31
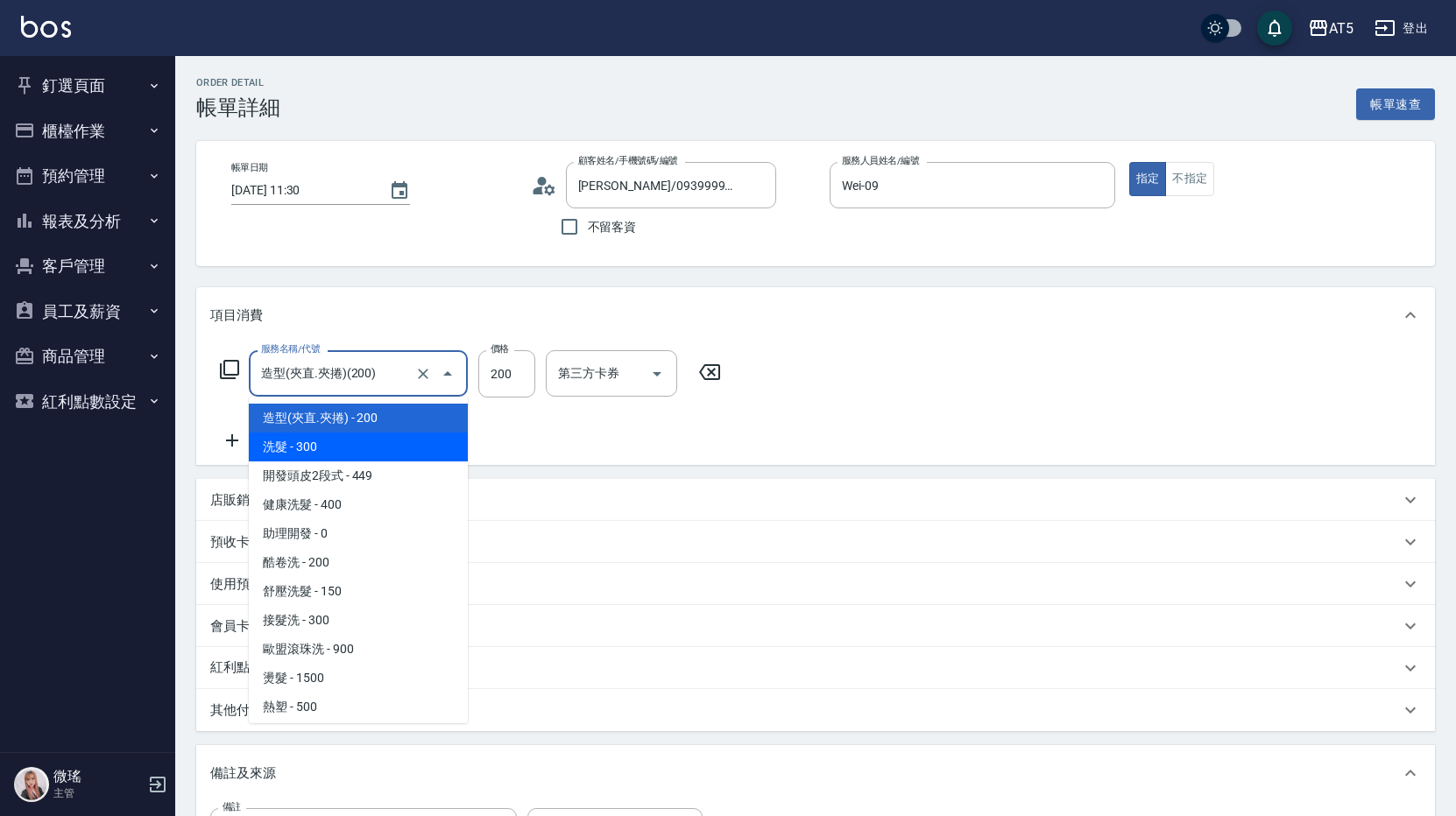
click at [365, 448] on span "洗髮 - 300" at bounding box center [358, 447] width 219 height 29
type input "洗髮(201)"
type input "30"
type input "300"
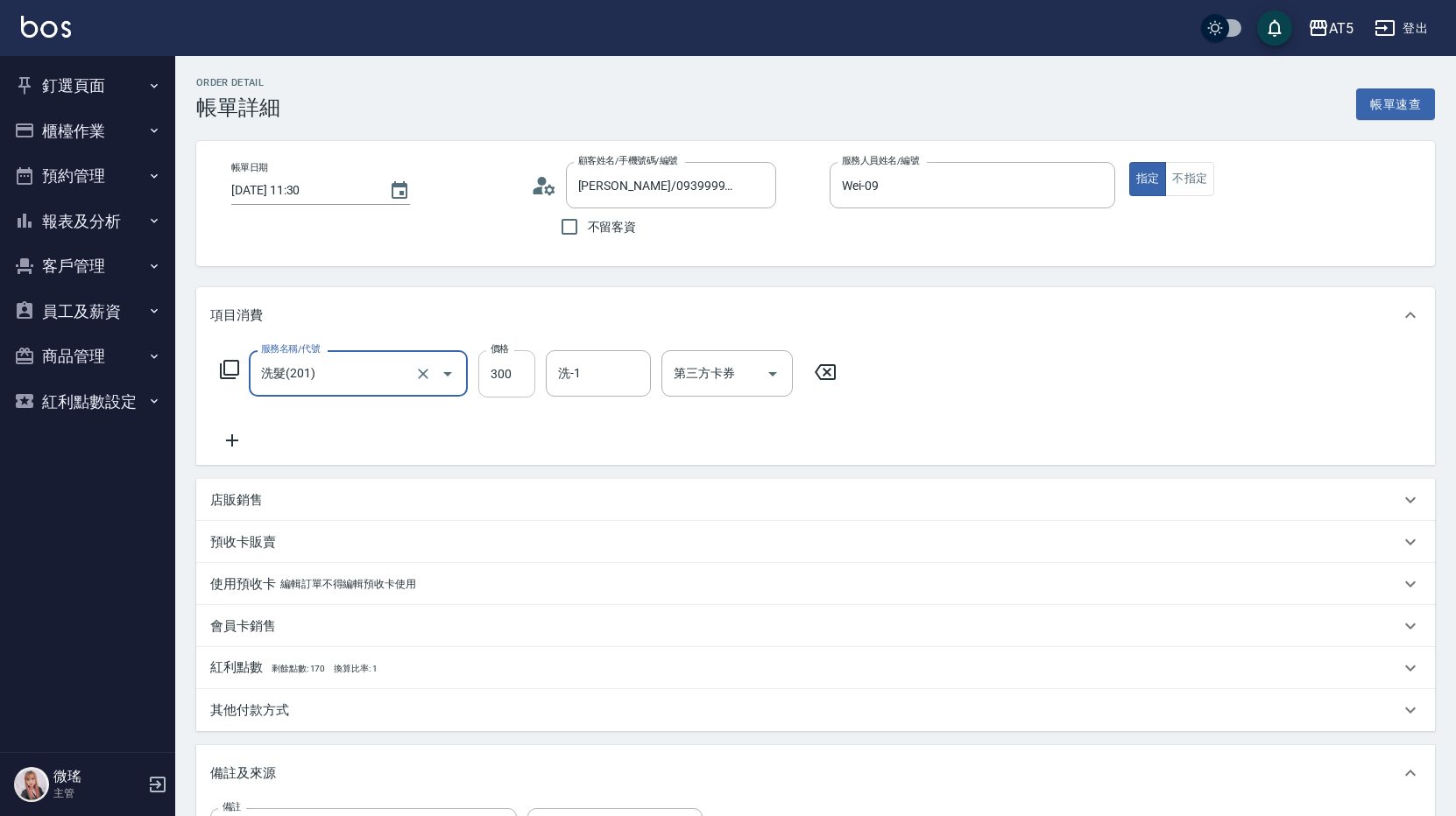
click at [512, 369] on input "300" at bounding box center [507, 374] width 57 height 47
type input "0"
type input "200"
type input "20"
click at [374, 394] on div "洗髮(201) 服務名稱/代號" at bounding box center [358, 373] width 219 height 46
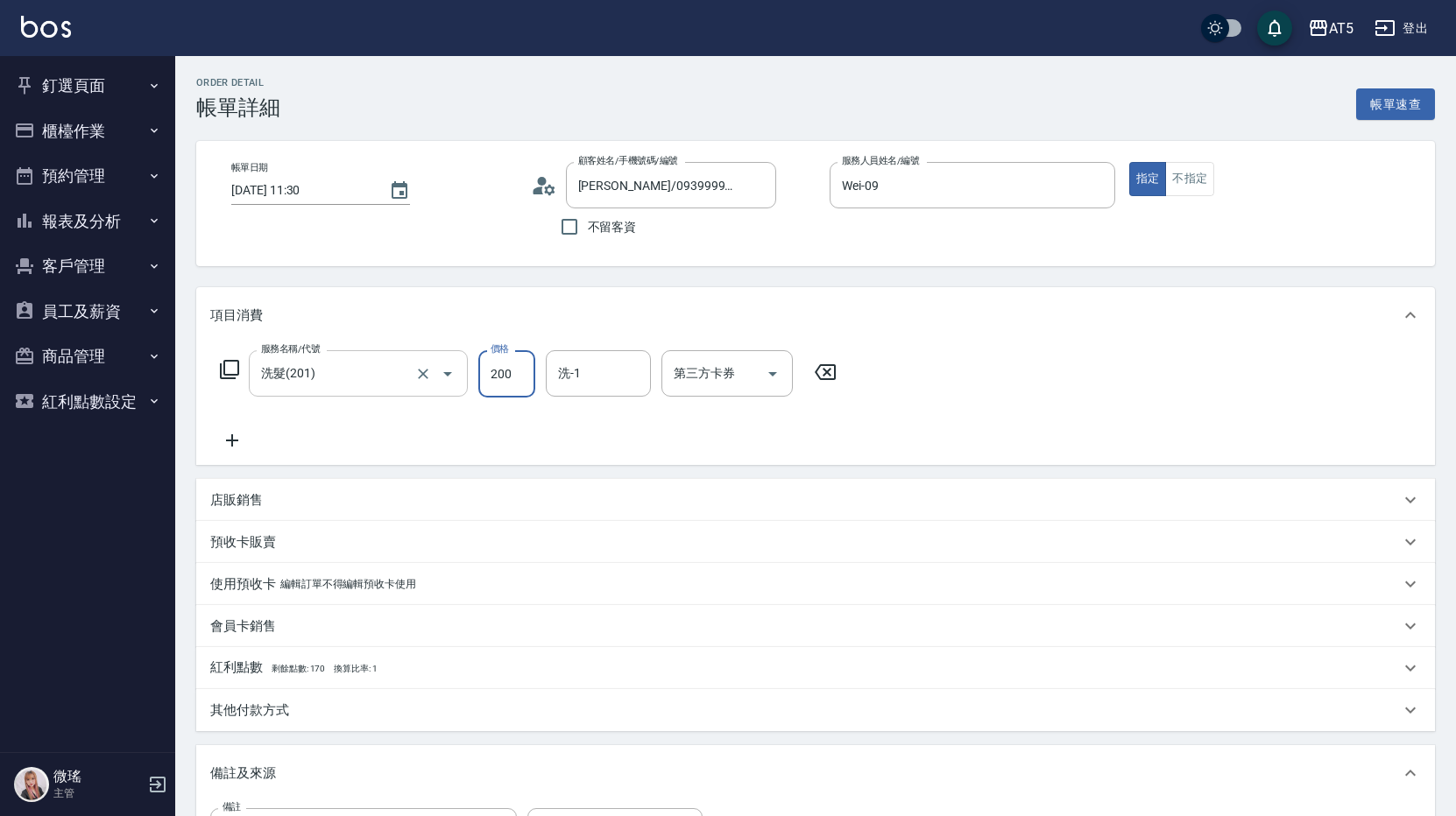
type input "200"
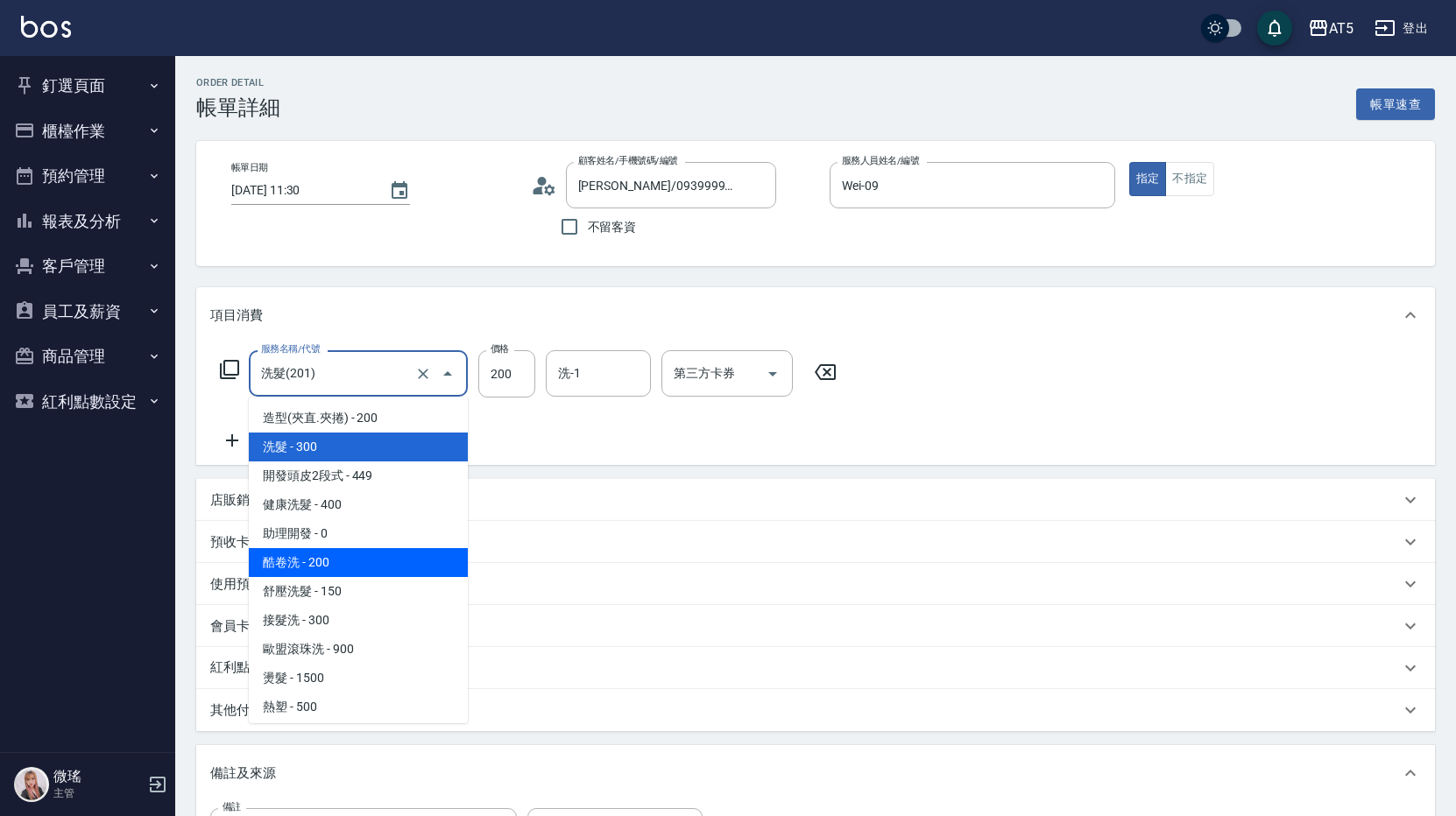
scroll to position [263, 0]
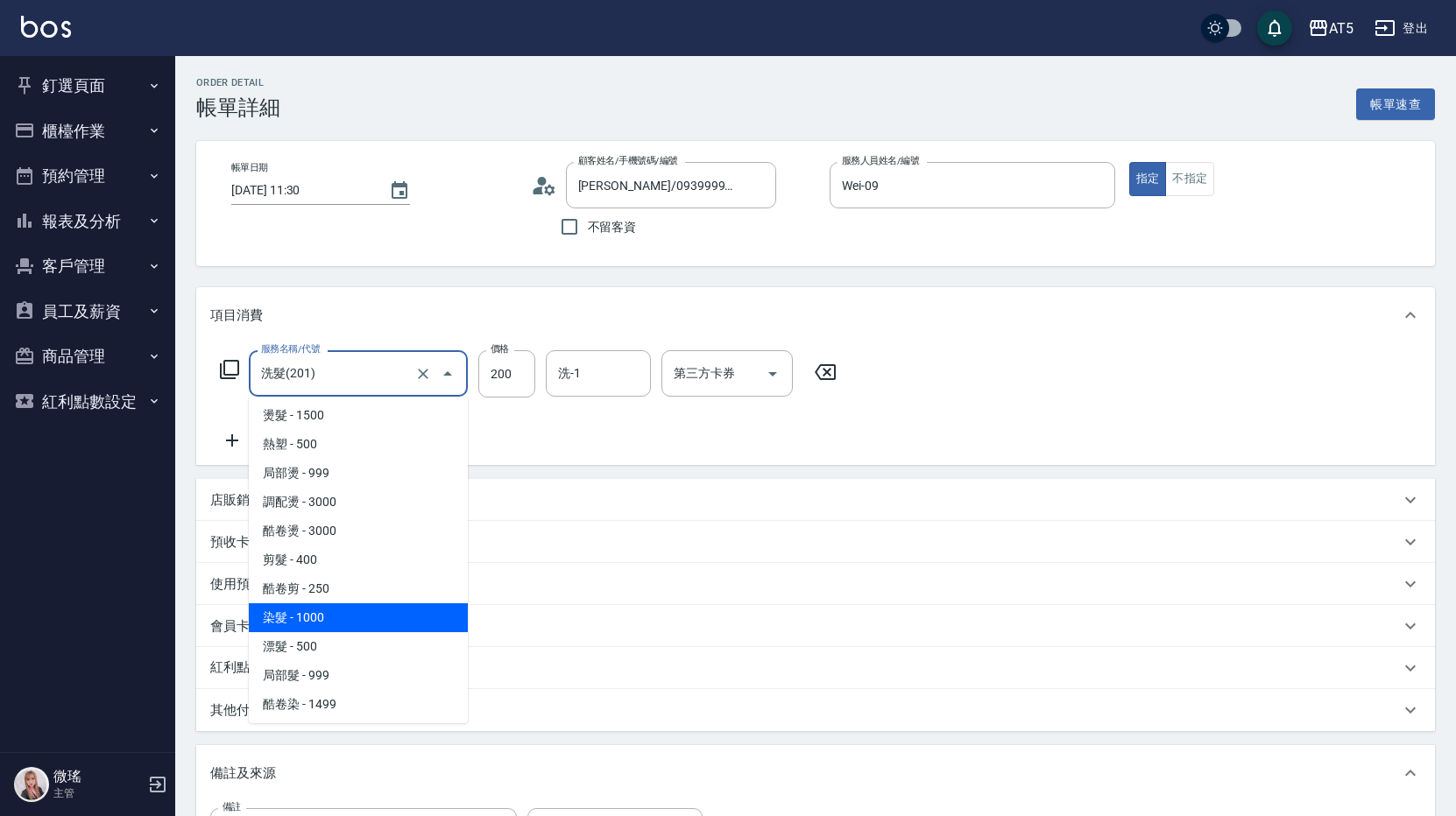
click at [349, 609] on span "染髮 - 1000" at bounding box center [358, 617] width 219 height 29
type input "染髮(501)"
type input "100"
type input "1000"
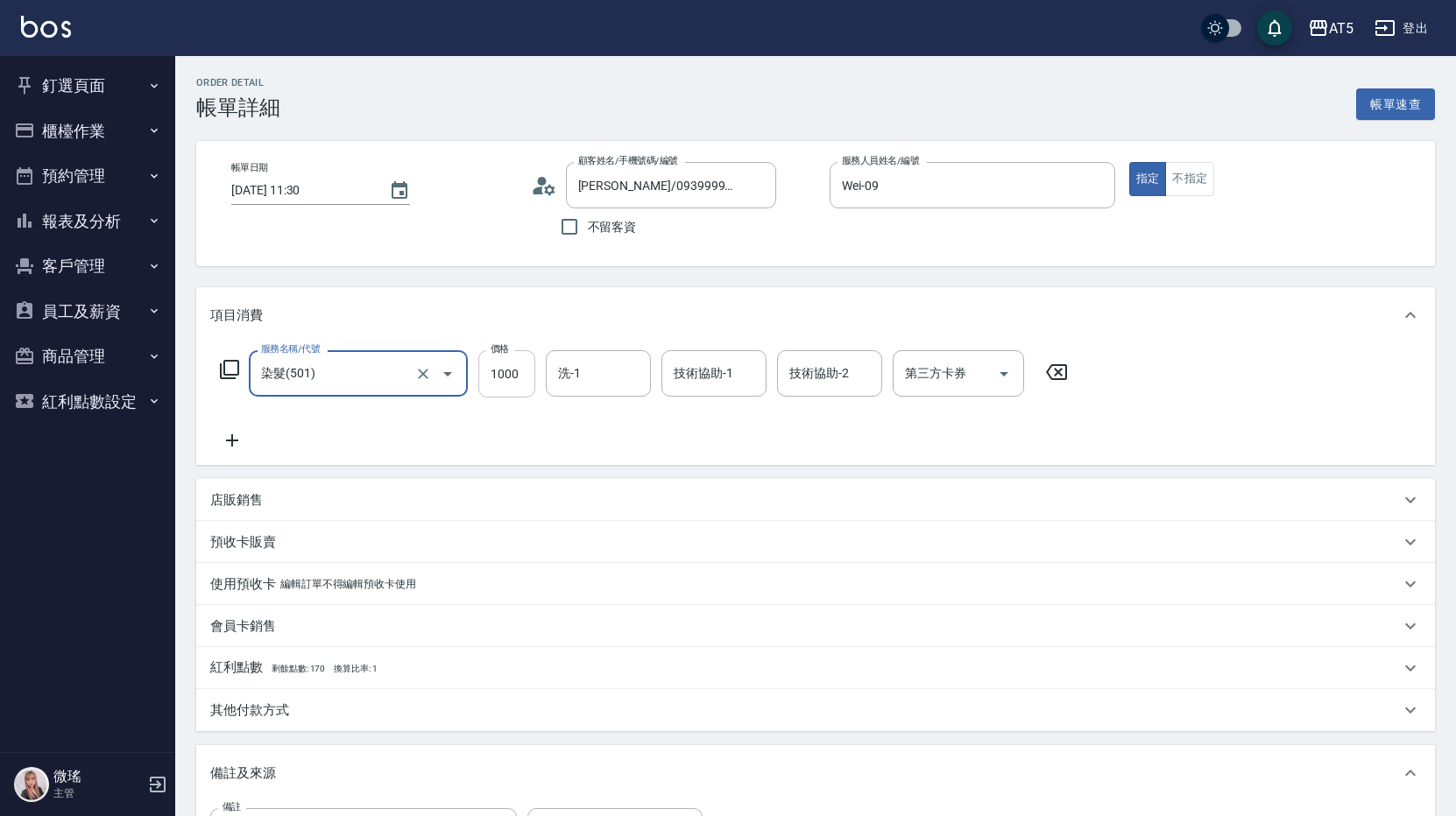
click at [521, 380] on input "1000" at bounding box center [507, 374] width 57 height 47
type input "0"
type input "12"
type input "10"
type input "120"
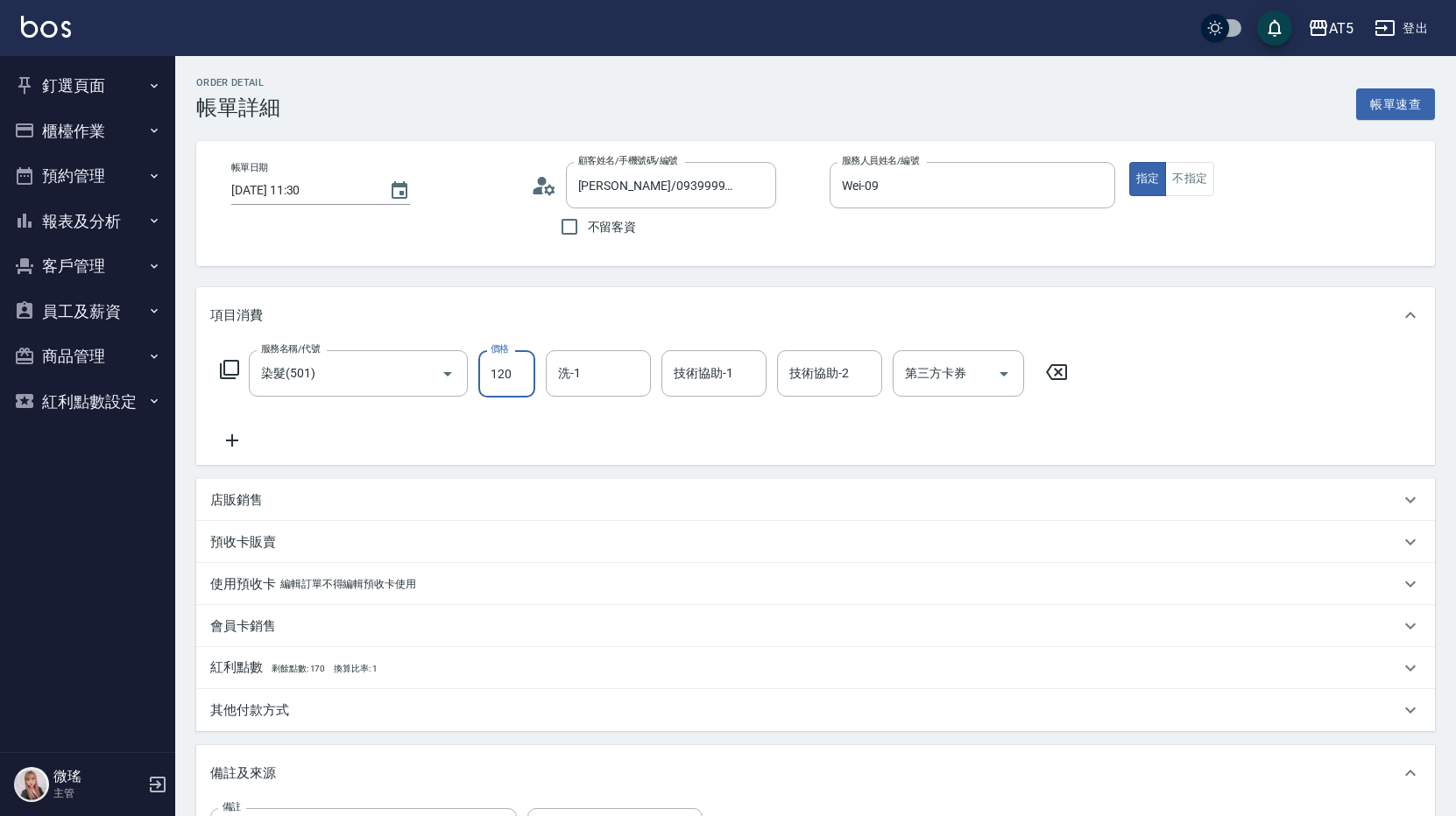
type input "120"
type input "1200"
click at [408, 417] on div "服務名稱/代號 染髮(501) 服務名稱/代號 價格 1200 價格 洗-1 洗-1 技術協助-1 技術協助-1 技術協助-2 技術協助-2 第三方卡券 第三…" at bounding box center [645, 401] width 868 height 100
click at [230, 440] on icon at bounding box center [232, 440] width 43 height 21
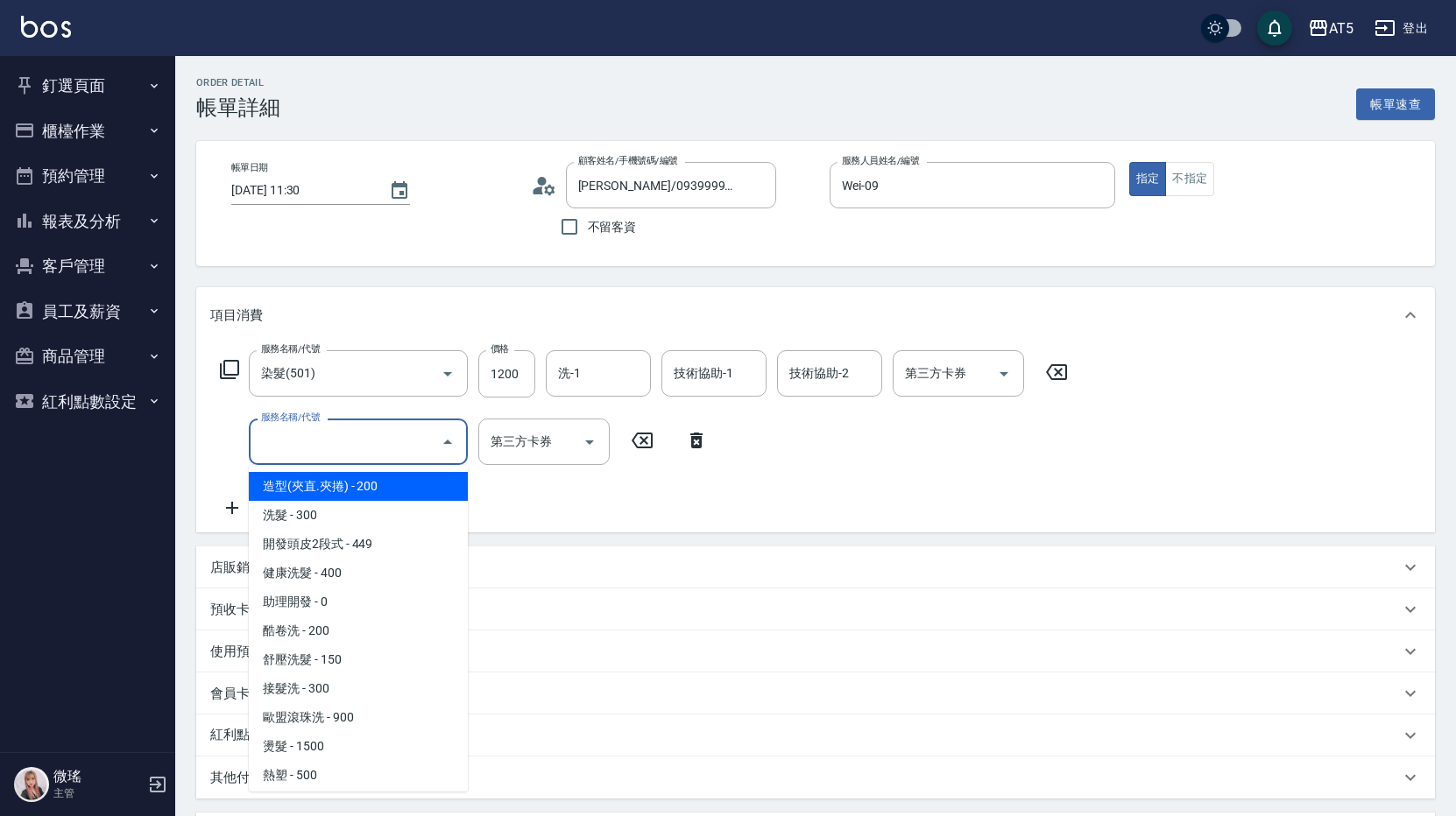
click at [286, 450] on input "服務名稱/代號" at bounding box center [346, 441] width 177 height 31
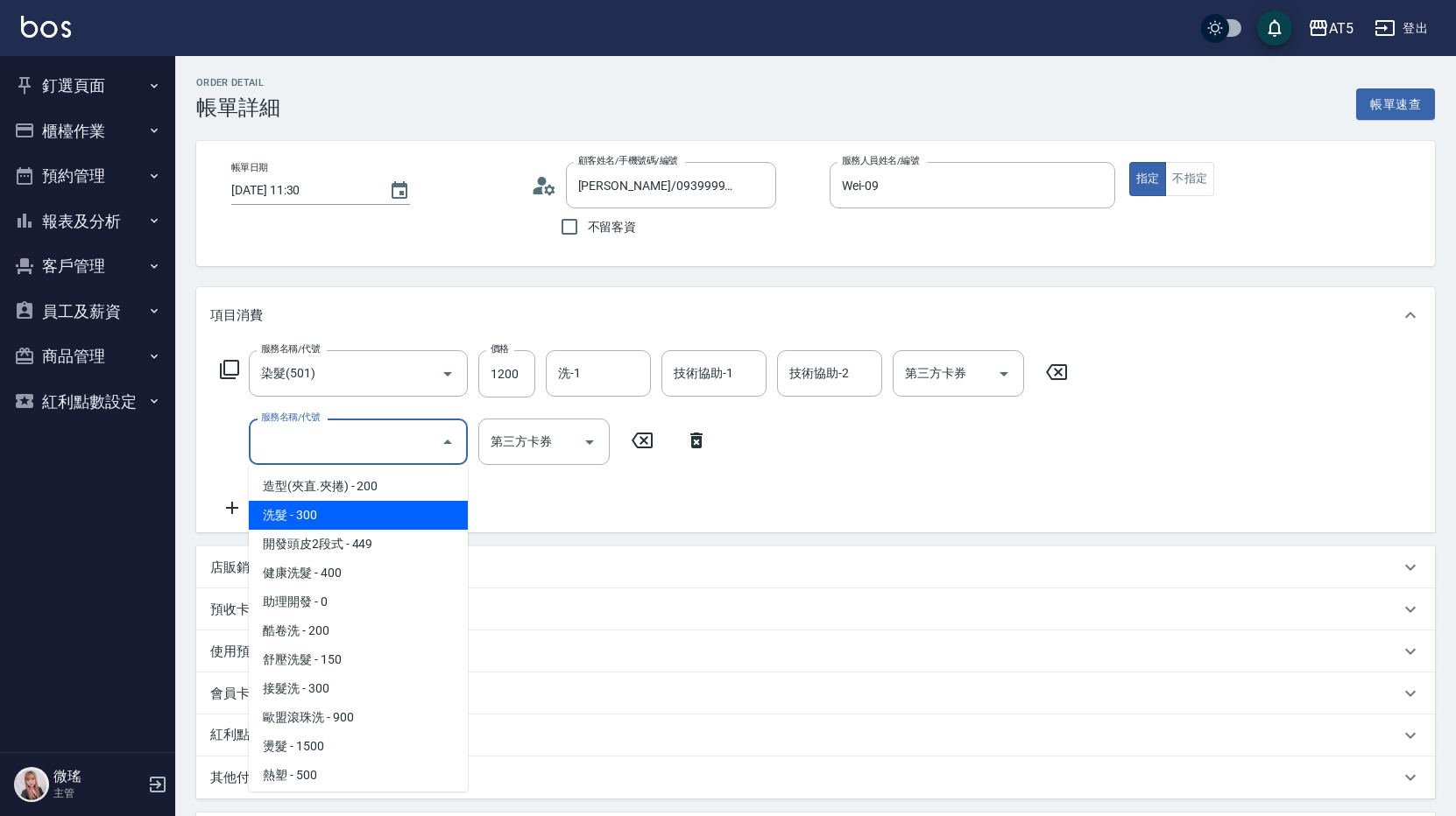
click at [325, 509] on span "洗髮 - 300" at bounding box center [358, 515] width 219 height 29
type input "150"
type input "洗髮(201)"
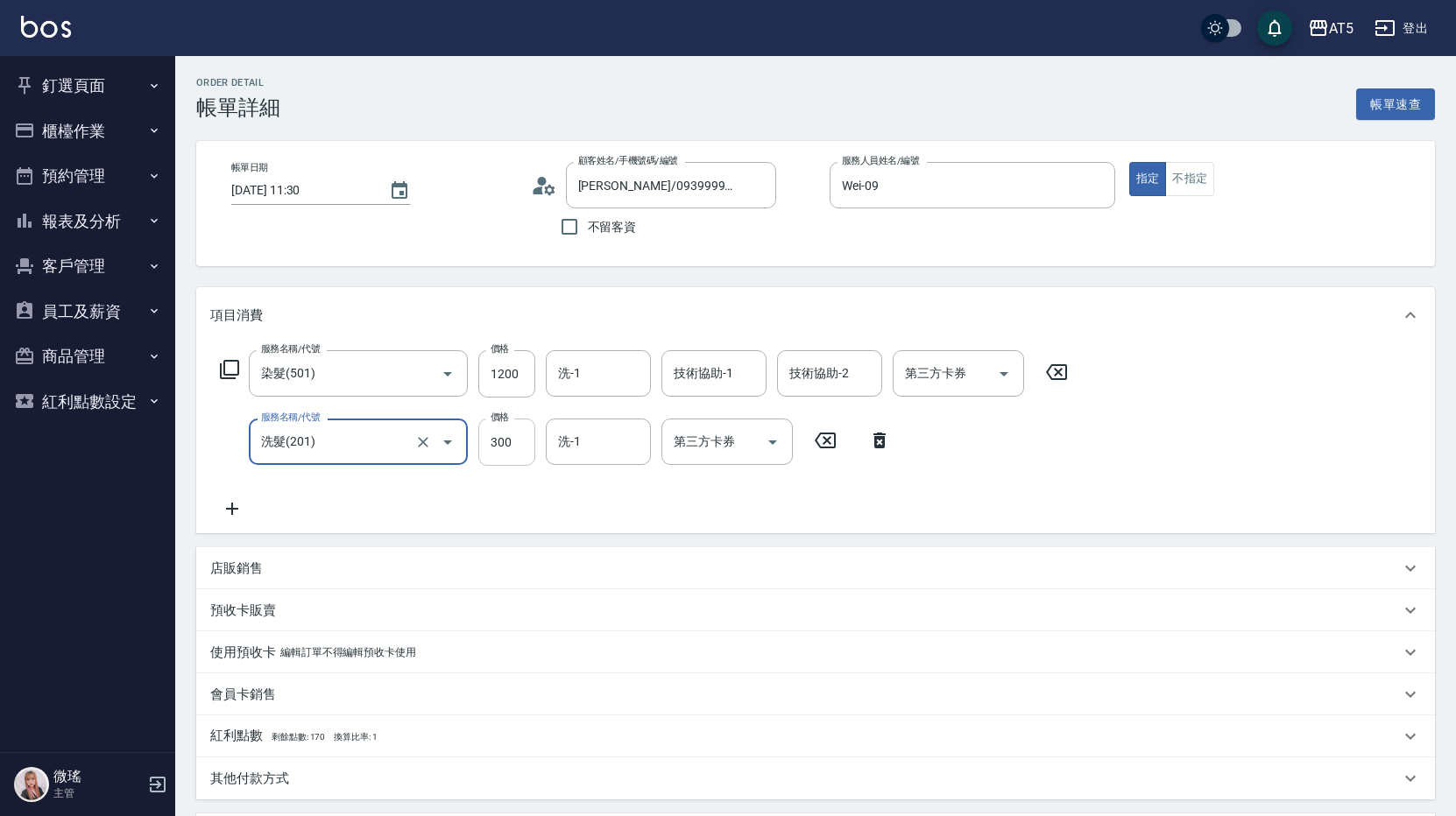
drag, startPoint x: 491, startPoint y: 450, endPoint x: 496, endPoint y: 440, distance: 11.2
click at [491, 450] on input "300" at bounding box center [507, 442] width 57 height 47
type input "2"
type input "120"
type input "200"
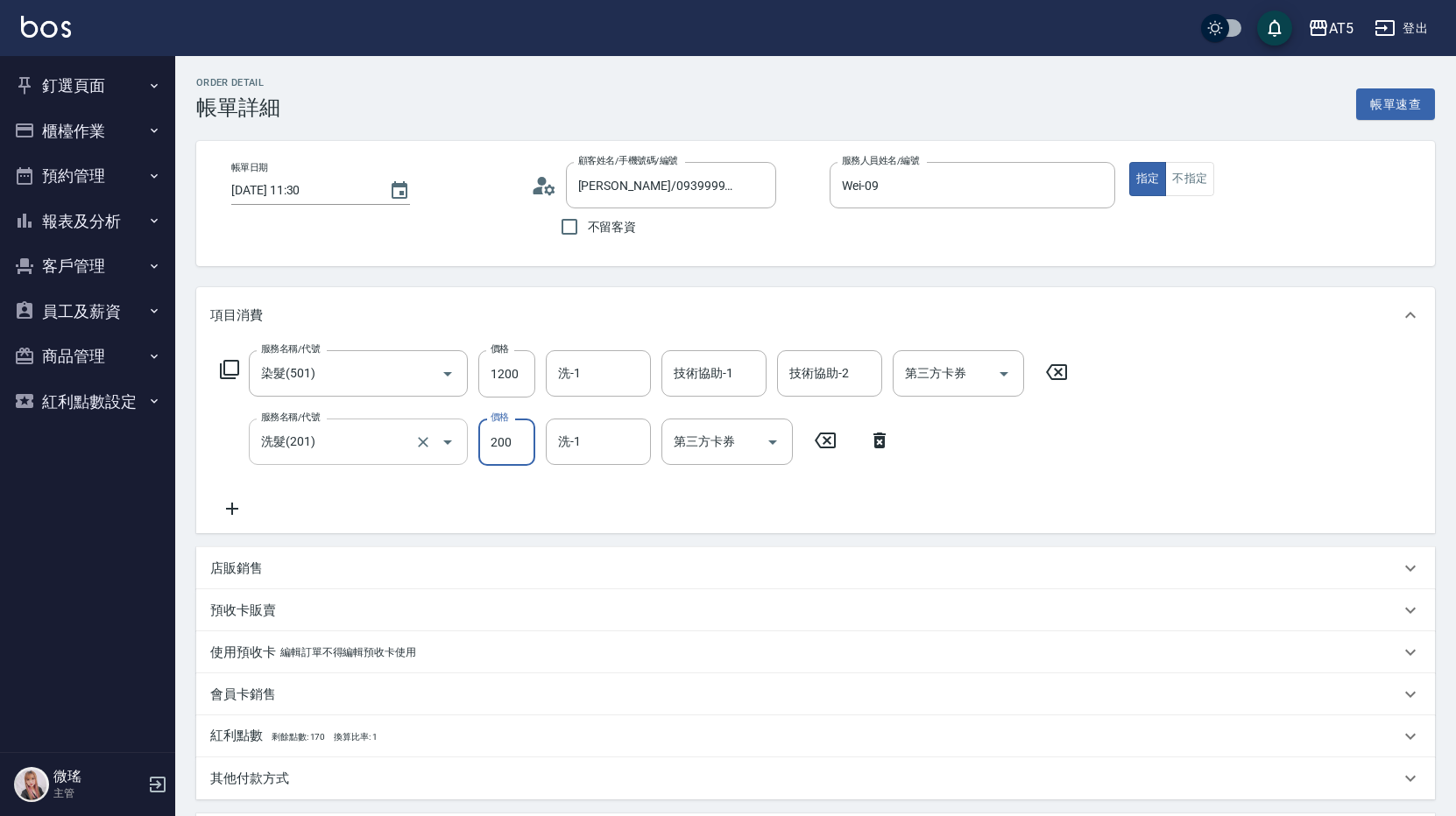
type input "140"
type input "200"
click at [393, 475] on div "服務名稱/代號 染髮(501) 服務名稱/代號 價格 1200 價格 洗-1 洗-1 技術協助-1 技術協助-1 技術協助-2 技術協助-2 第三方卡券 第三…" at bounding box center [645, 435] width 868 height 169
click at [231, 510] on icon at bounding box center [232, 509] width 12 height 12
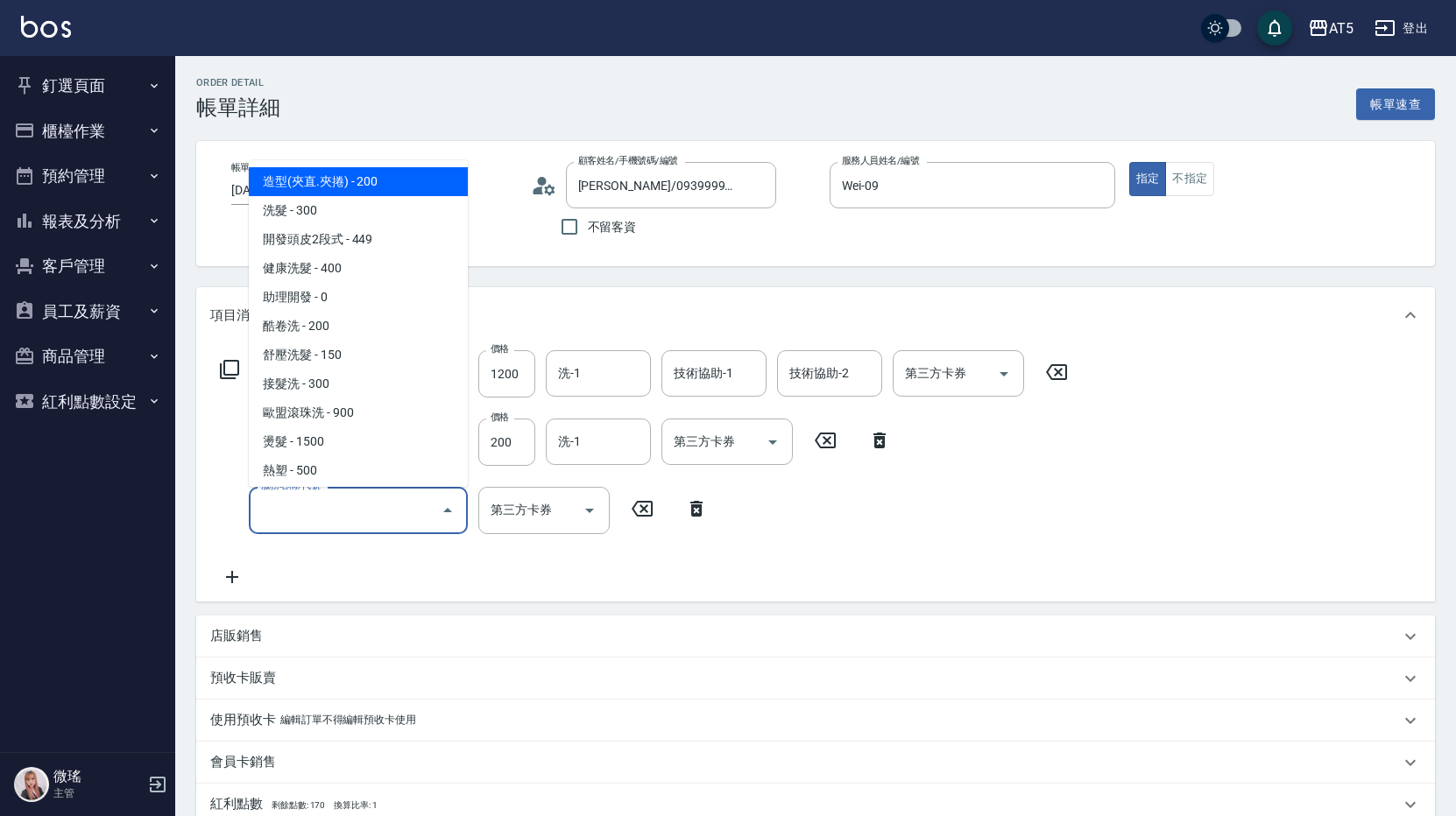
click at [290, 501] on input "服務名稱/代號" at bounding box center [346, 510] width 177 height 31
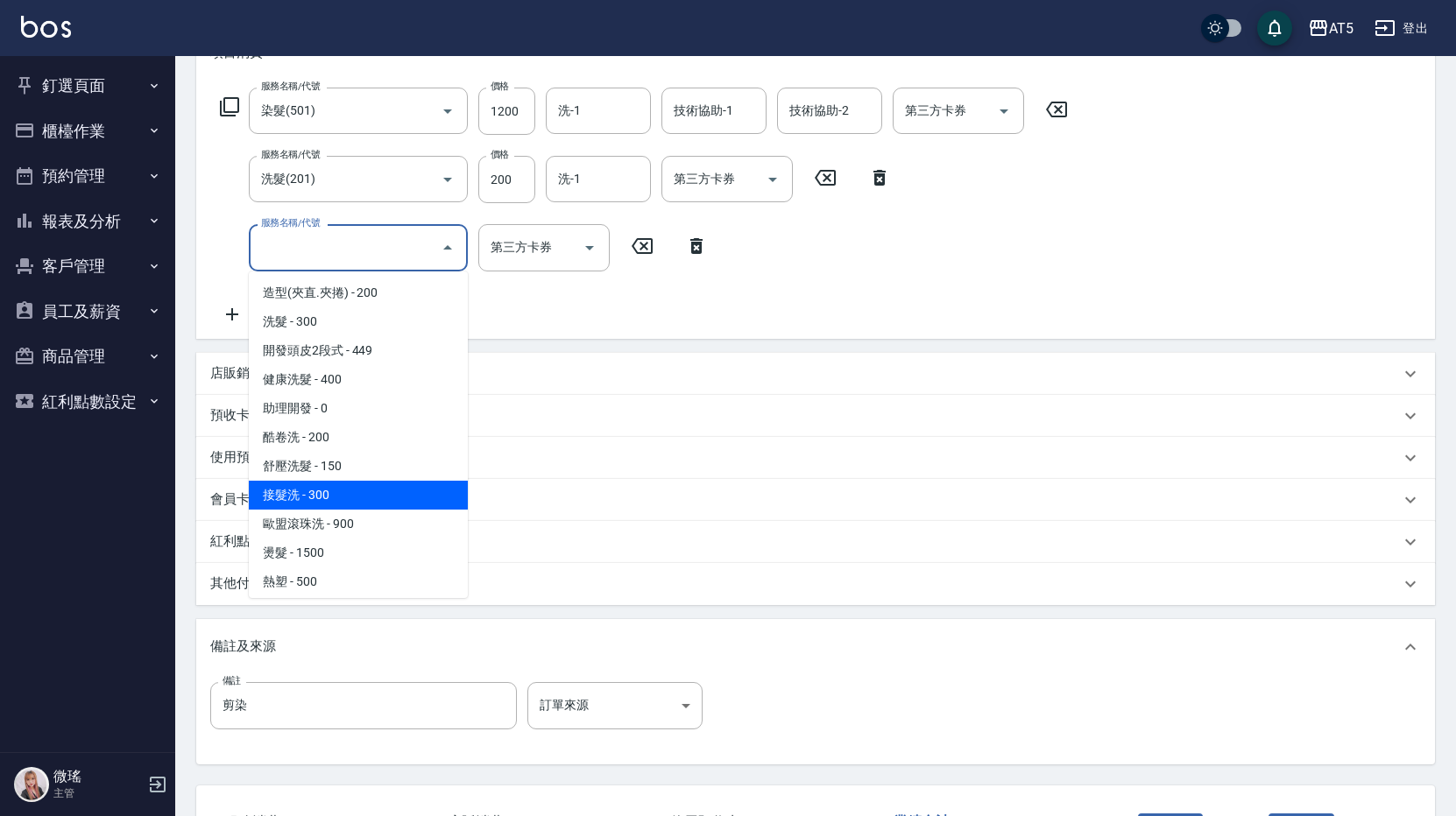
scroll to position [175, 0]
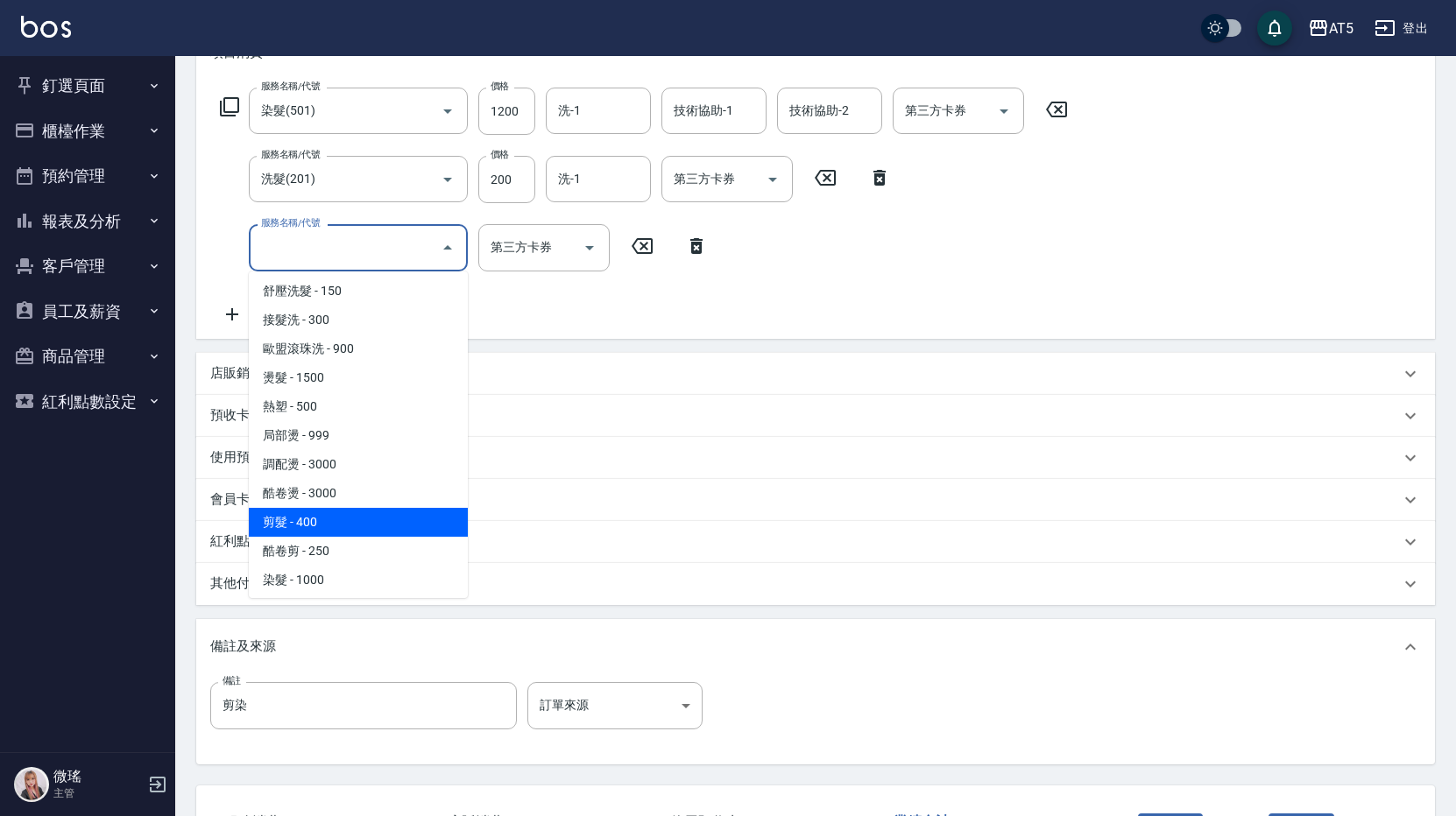
click at [357, 530] on span "剪髮 - 400" at bounding box center [358, 522] width 219 height 29
type input "180"
type input "剪髮(401)"
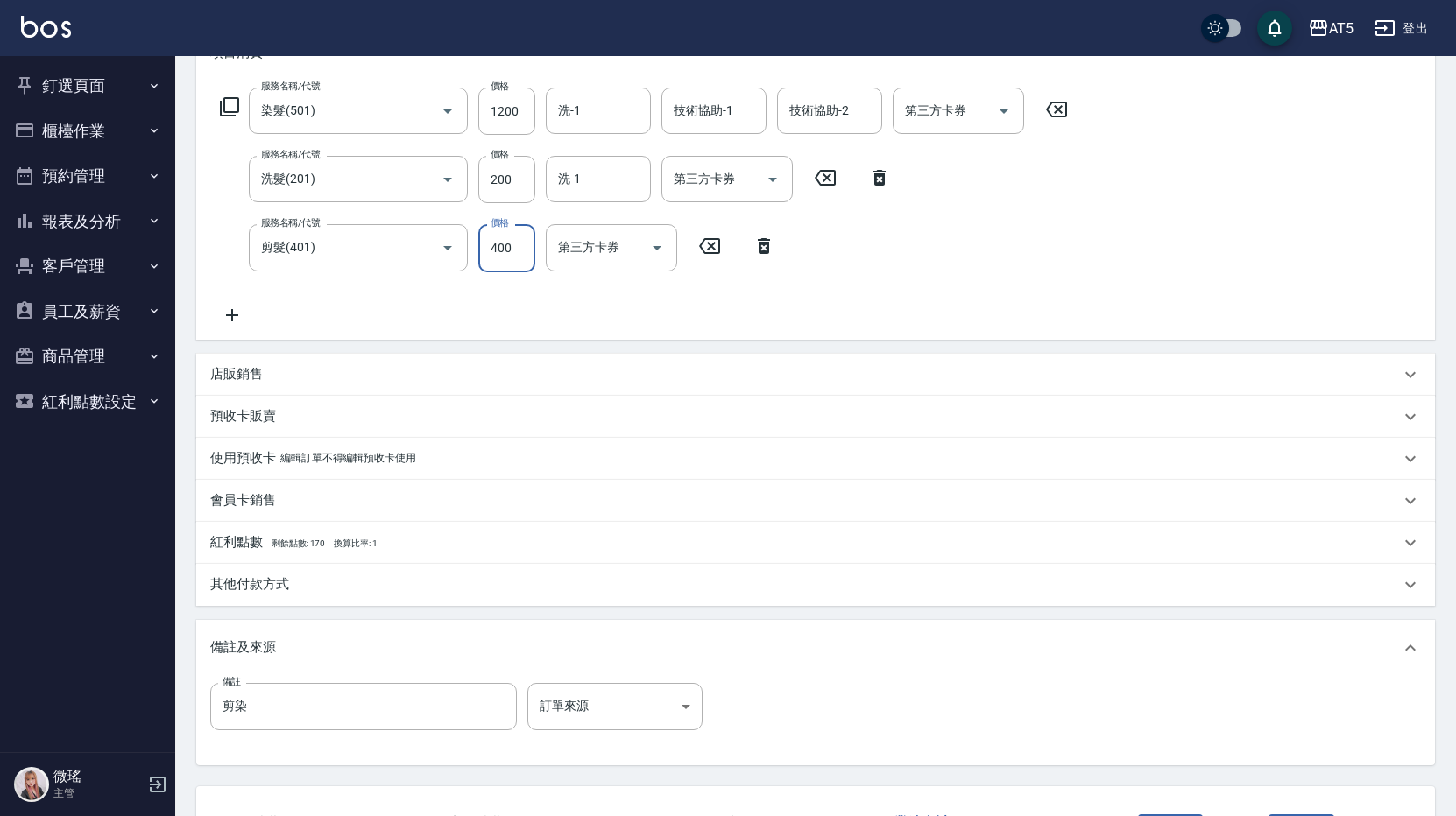
click at [518, 246] on input "400" at bounding box center [507, 248] width 57 height 47
type input "5"
type input "140"
type input "500"
type input "190"
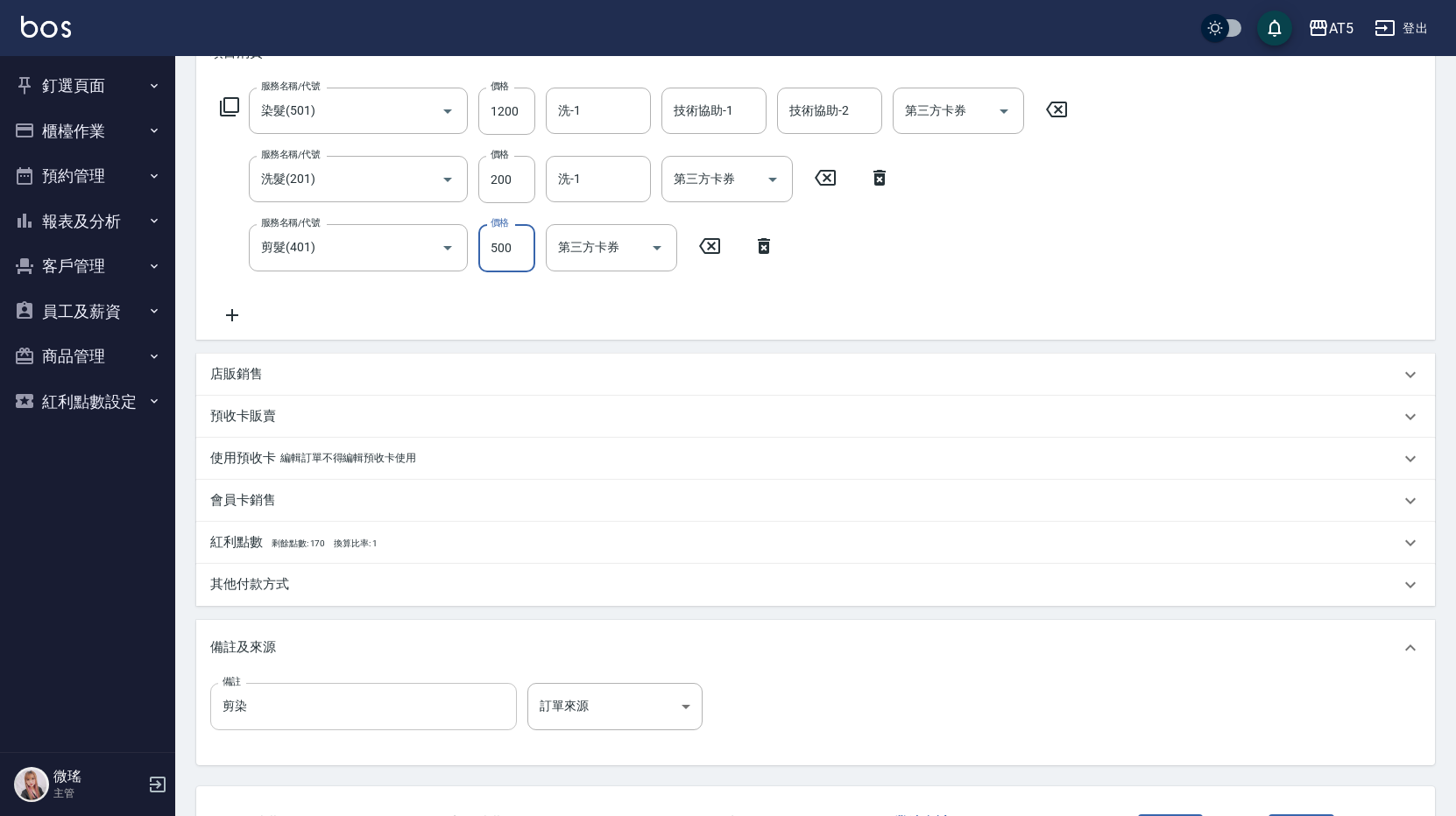
type input "500"
click at [251, 708] on input "剪染" at bounding box center [363, 707] width 306 height 47
type input "剪"
click at [290, 705] on input "4-0打底6-3g+555+6g" at bounding box center [363, 707] width 306 height 47
click at [292, 710] on input "4-0打底6-3g+555+6g" at bounding box center [363, 707] width 306 height 47
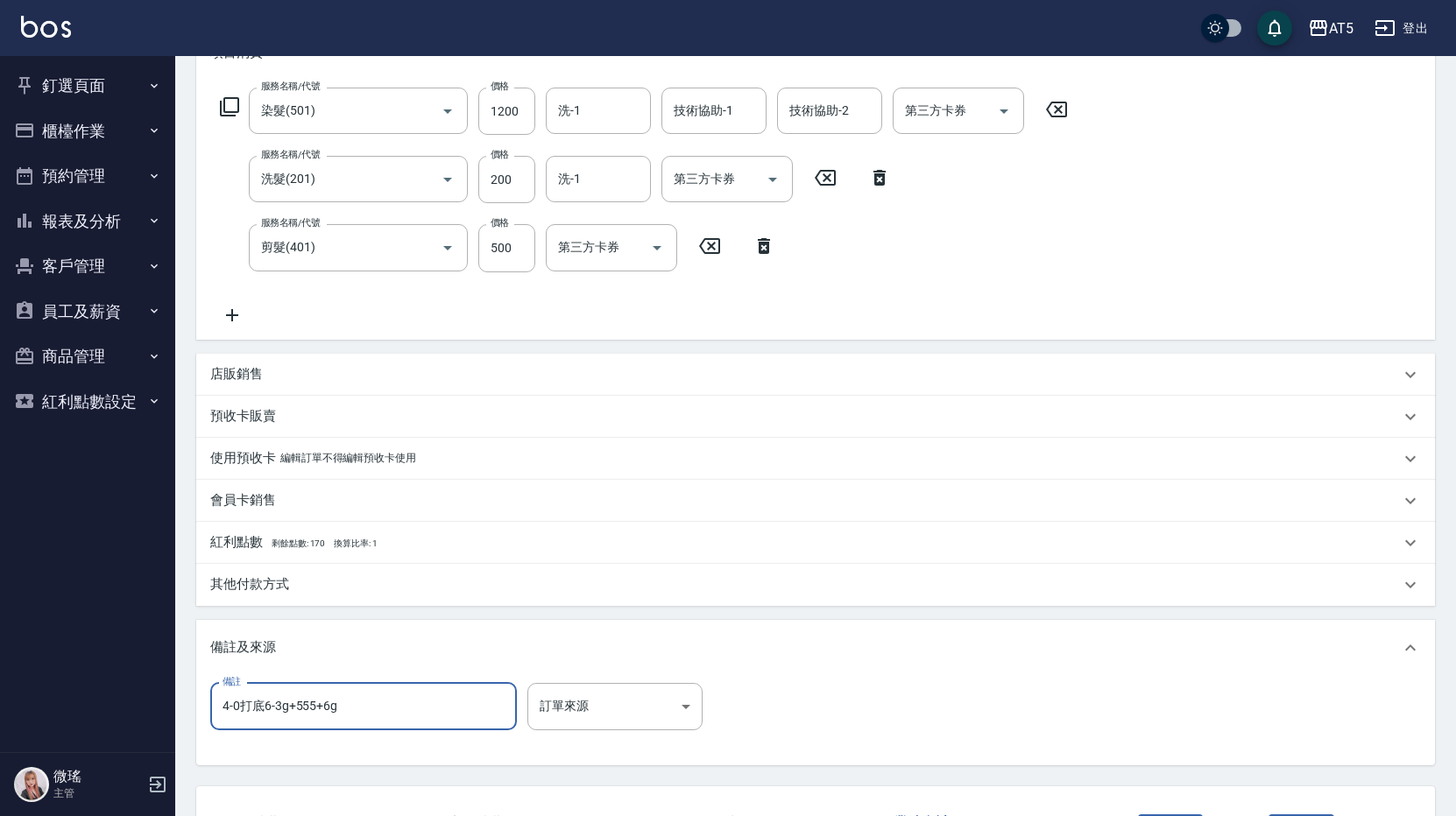
click at [286, 705] on input "4-0打底6-3g+555+6g" at bounding box center [363, 707] width 306 height 47
click at [424, 709] on input "4-0打底6-3g+55-00555+6g" at bounding box center [363, 707] width 306 height 47
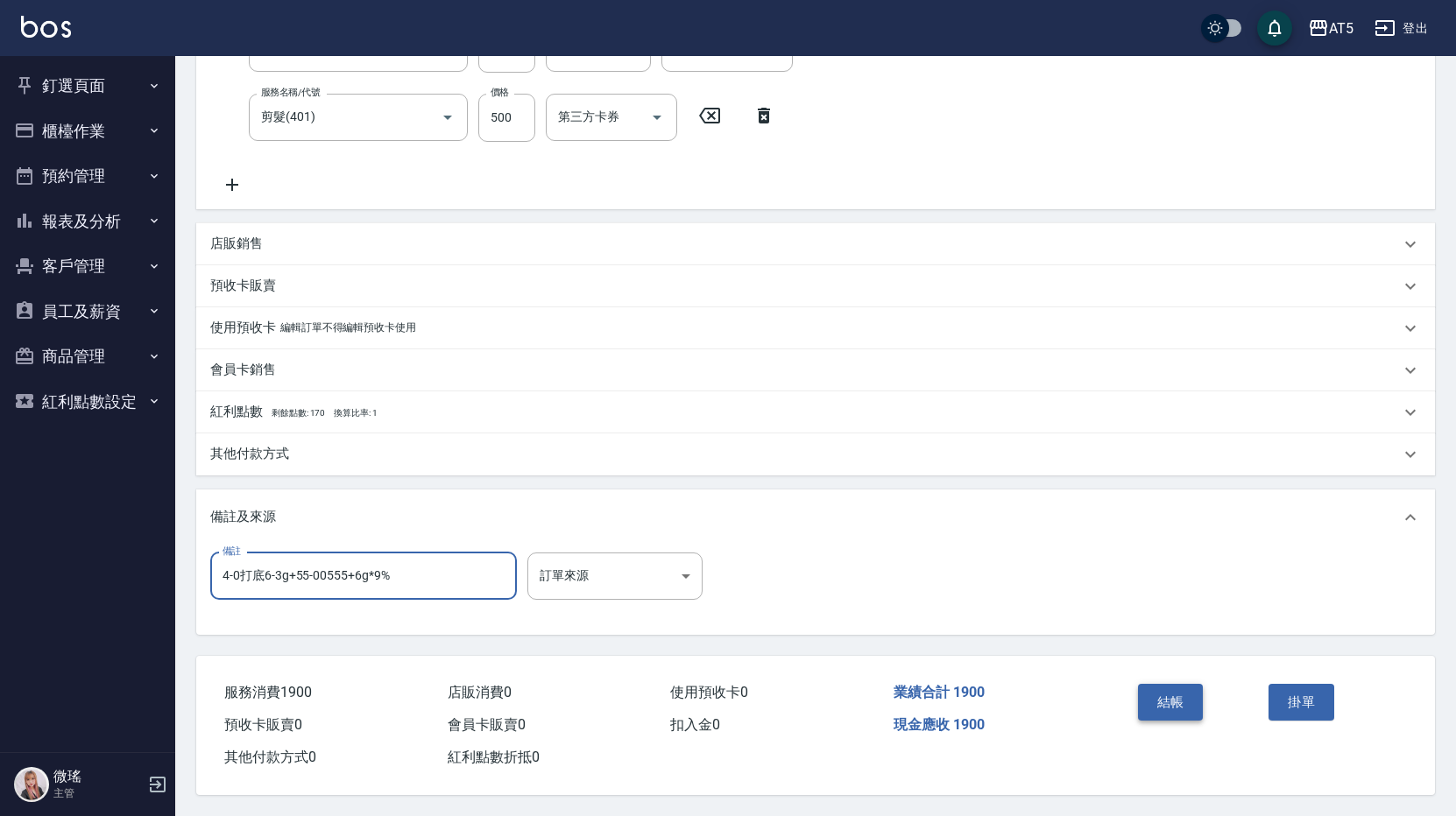
type input "4-0打底6-3g+55-00555+6g*9%"
click at [1176, 696] on button "結帳" at bounding box center [1171, 702] width 66 height 36
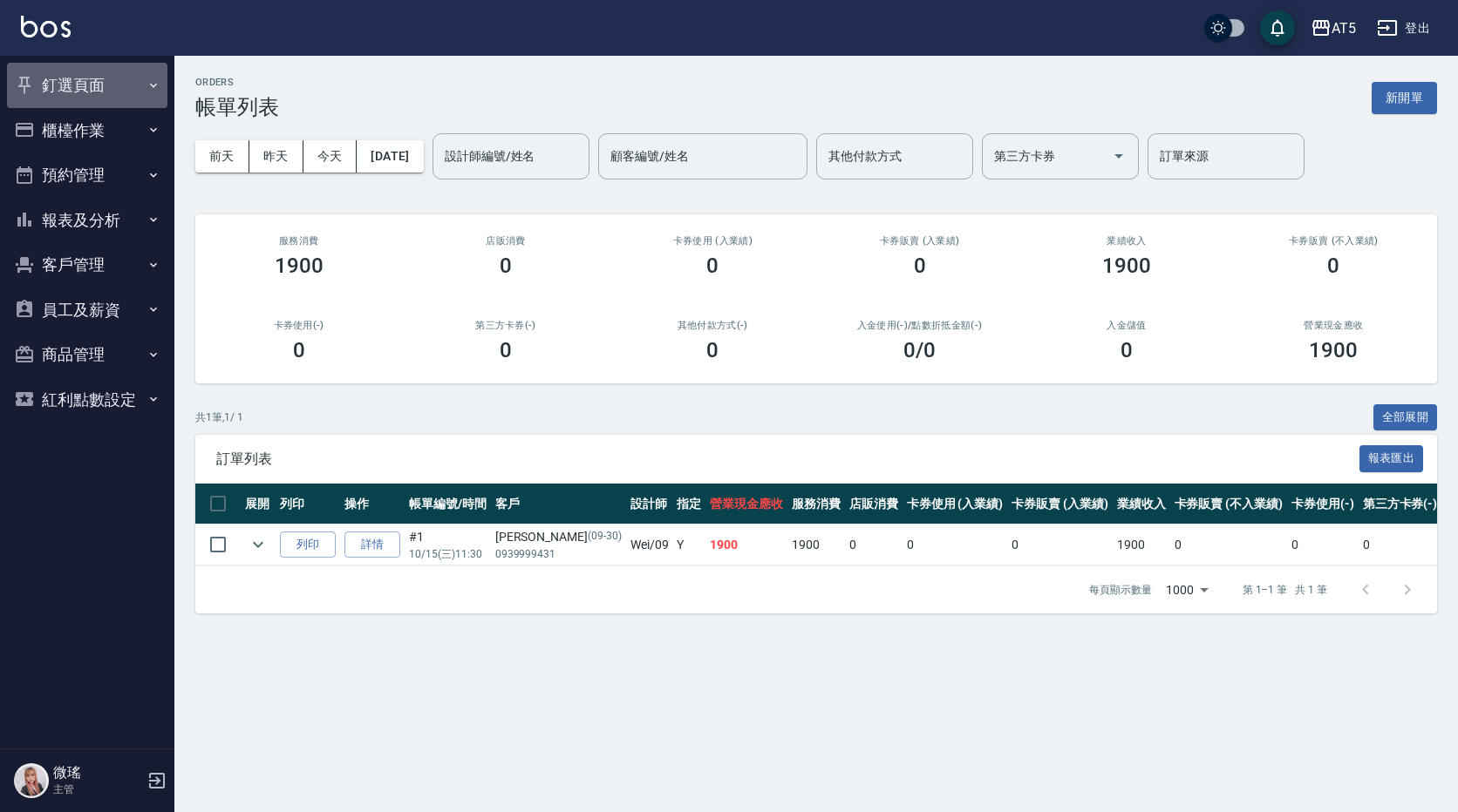
click at [73, 83] on button "釘選頁面" at bounding box center [87, 85] width 161 height 45
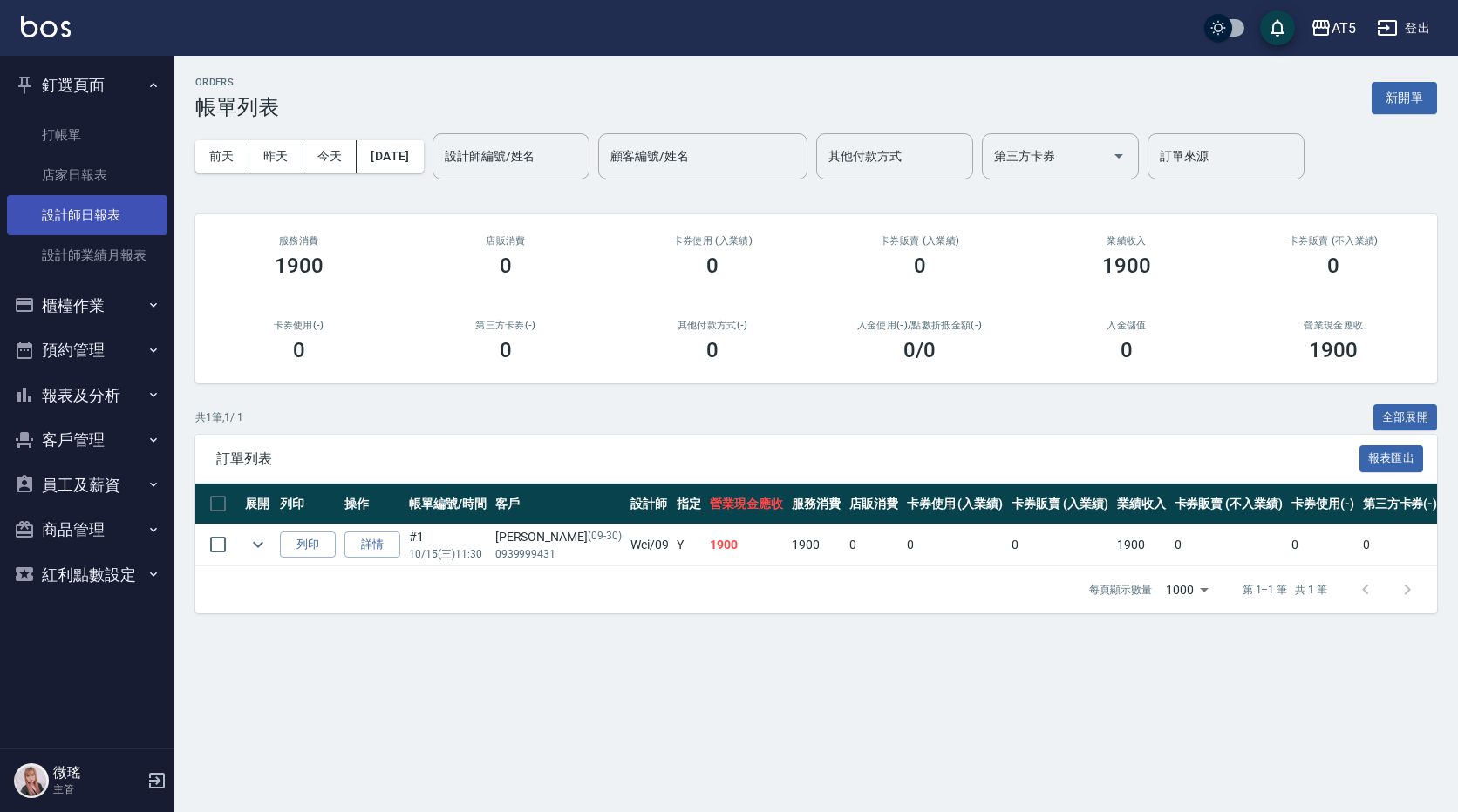
click at [108, 220] on link "設計師日報表" at bounding box center [87, 215] width 161 height 40
